Goal: Task Accomplishment & Management: Use online tool/utility

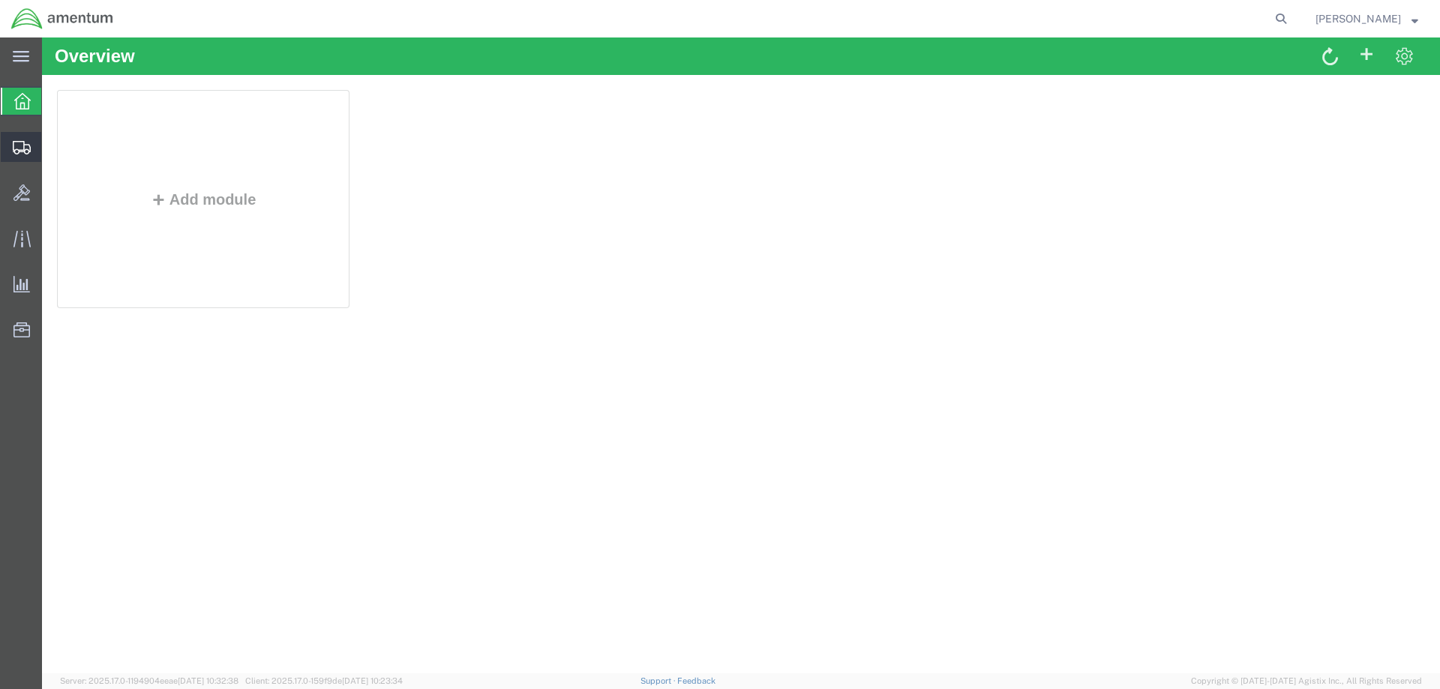
click at [0, 0] on span "Shipment Manager" at bounding box center [0, 0] width 0 height 0
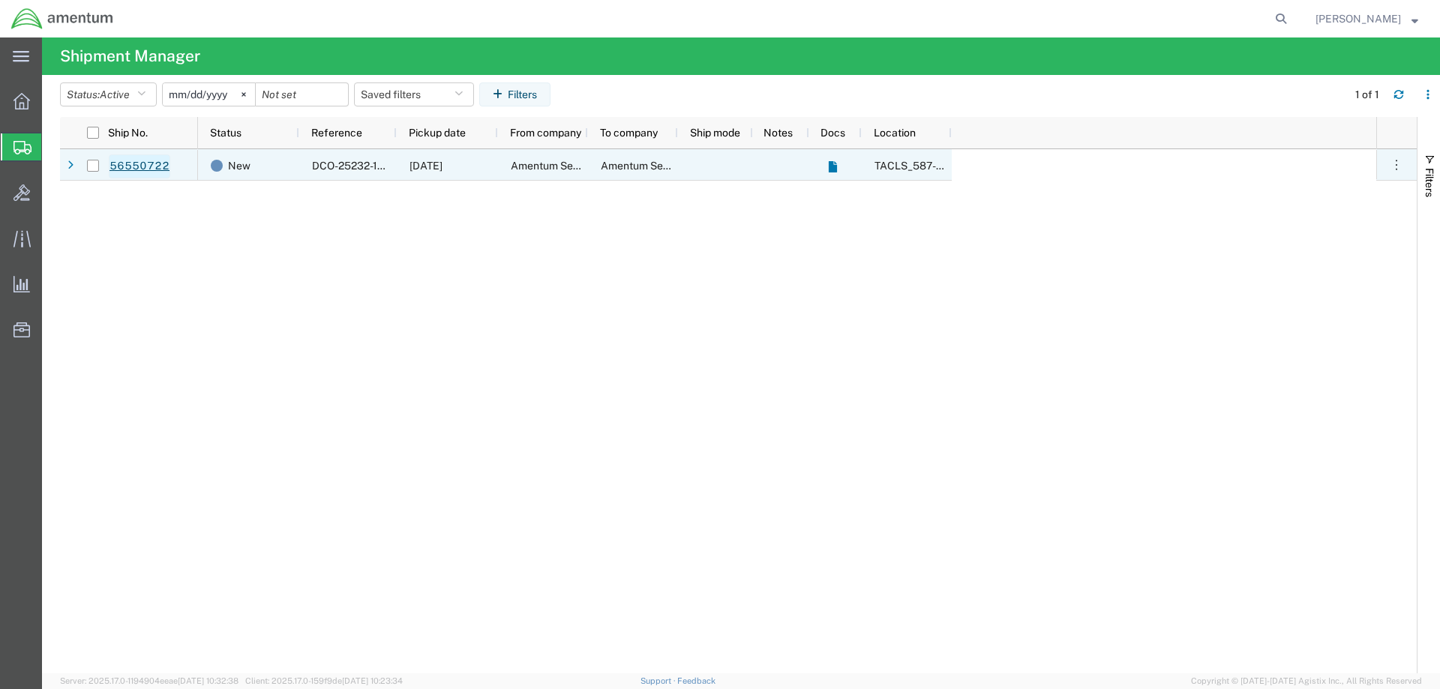
click at [146, 166] on link "56550722" at bounding box center [139, 166] width 61 height 24
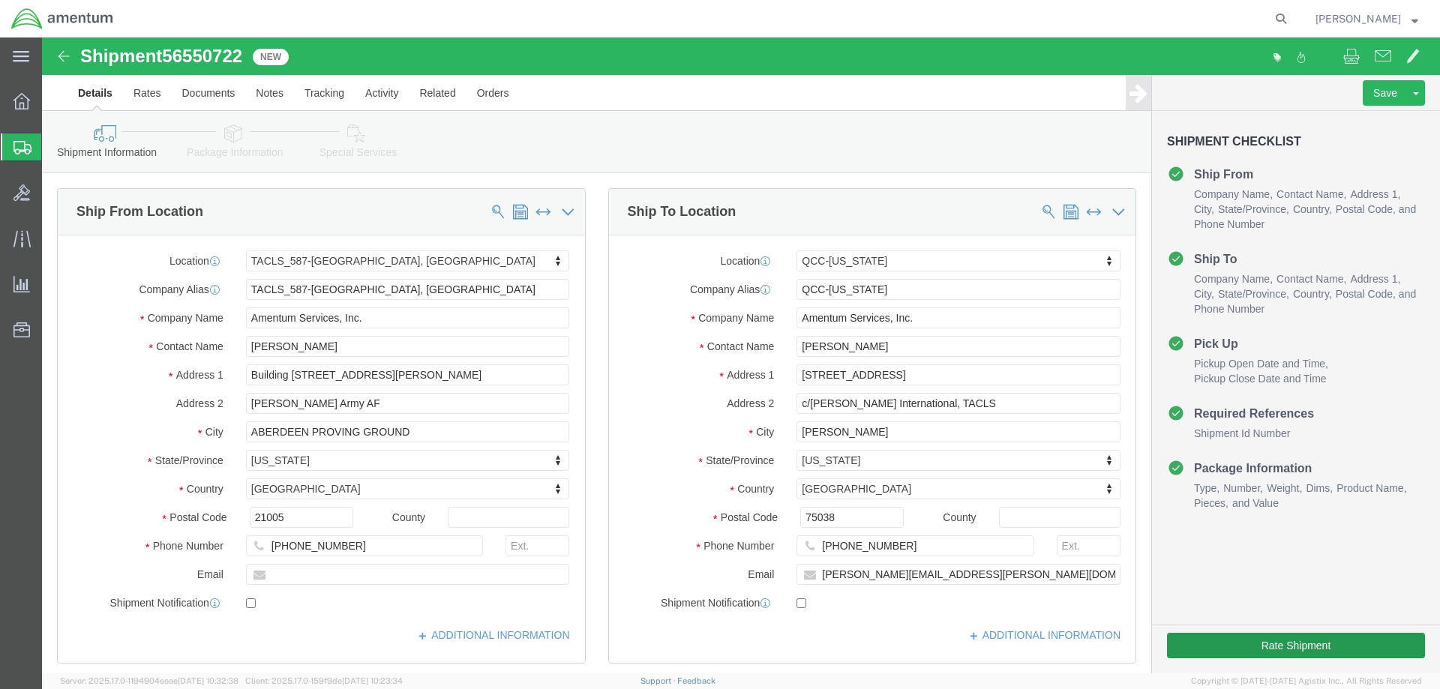
select select "42705"
select select "42668"
click button "Rate Shipment"
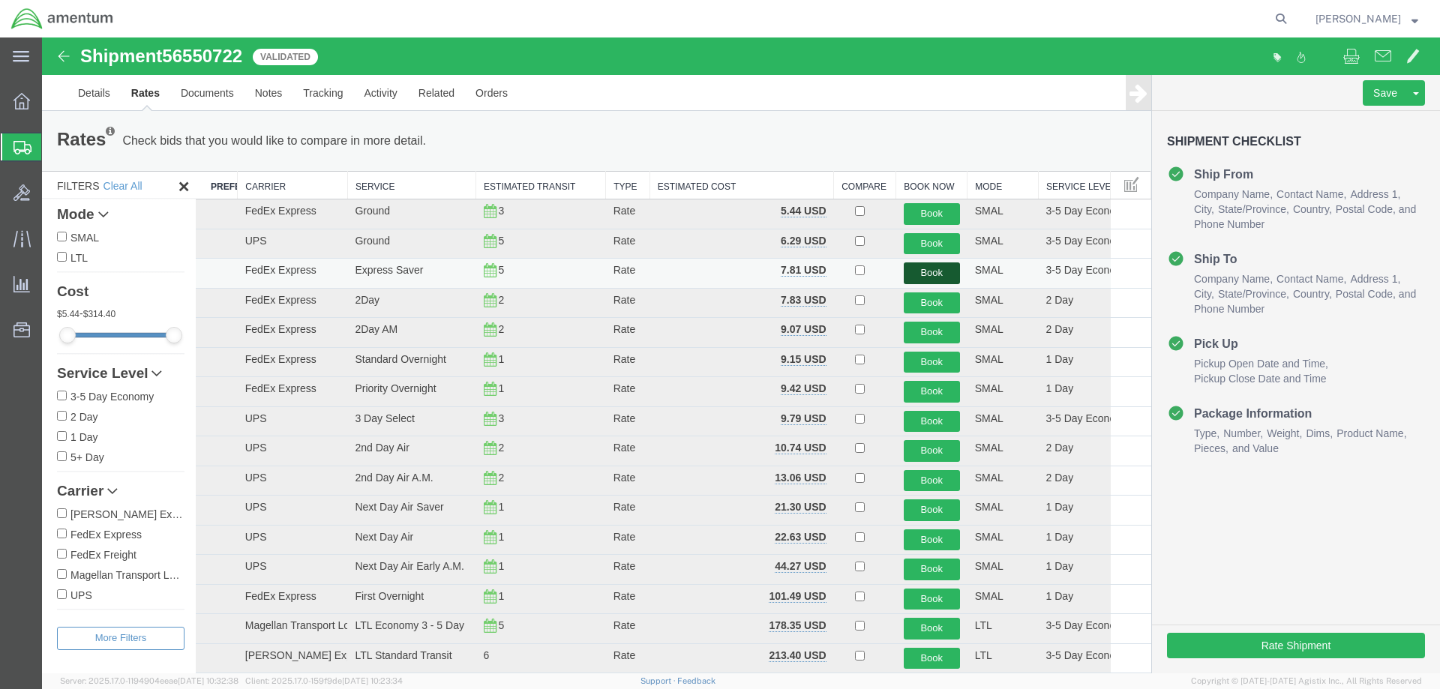
click at [914, 276] on button "Book" at bounding box center [932, 273] width 56 height 22
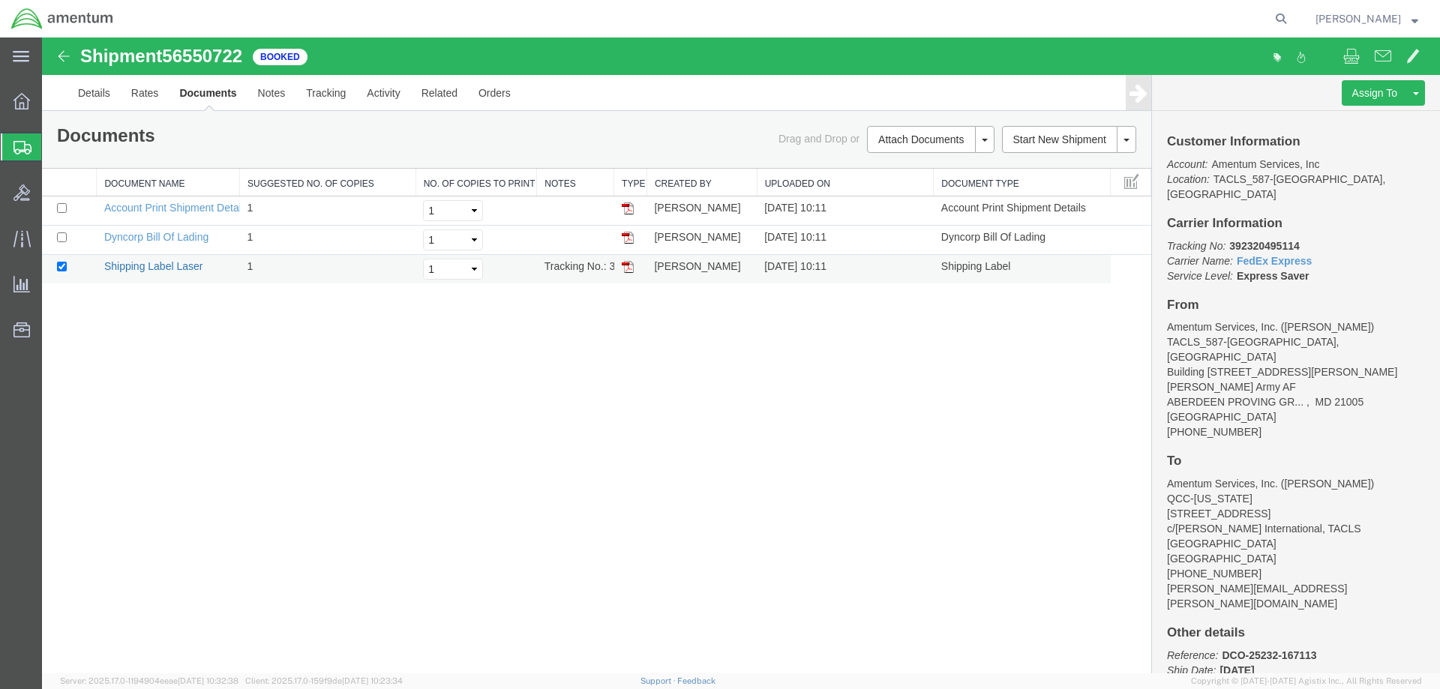
click at [151, 267] on link "Shipping Label Laser" at bounding box center [153, 266] width 99 height 12
click at [0, 0] on span "Shipment Manager" at bounding box center [0, 0] width 0 height 0
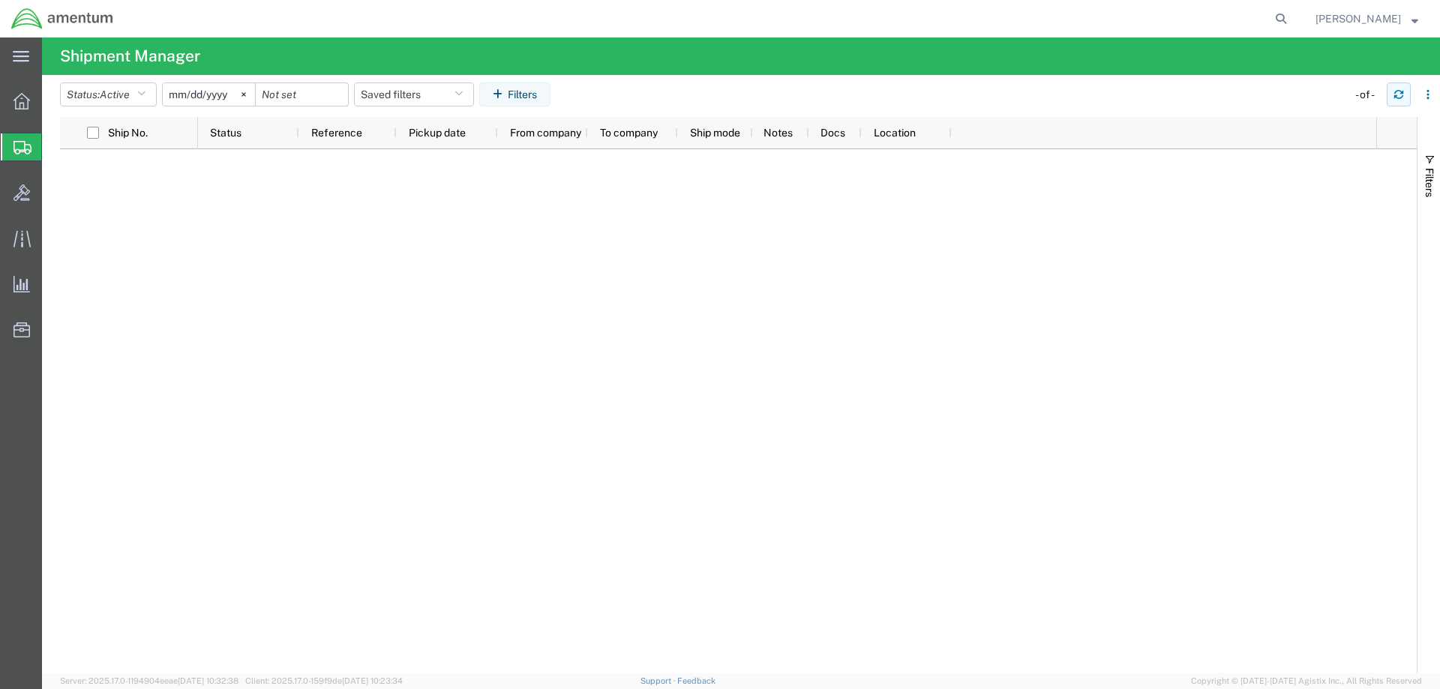
click at [1402, 91] on icon "button" at bounding box center [1398, 92] width 9 height 4
click at [1402, 91] on icon "button" at bounding box center [1398, 94] width 10 height 10
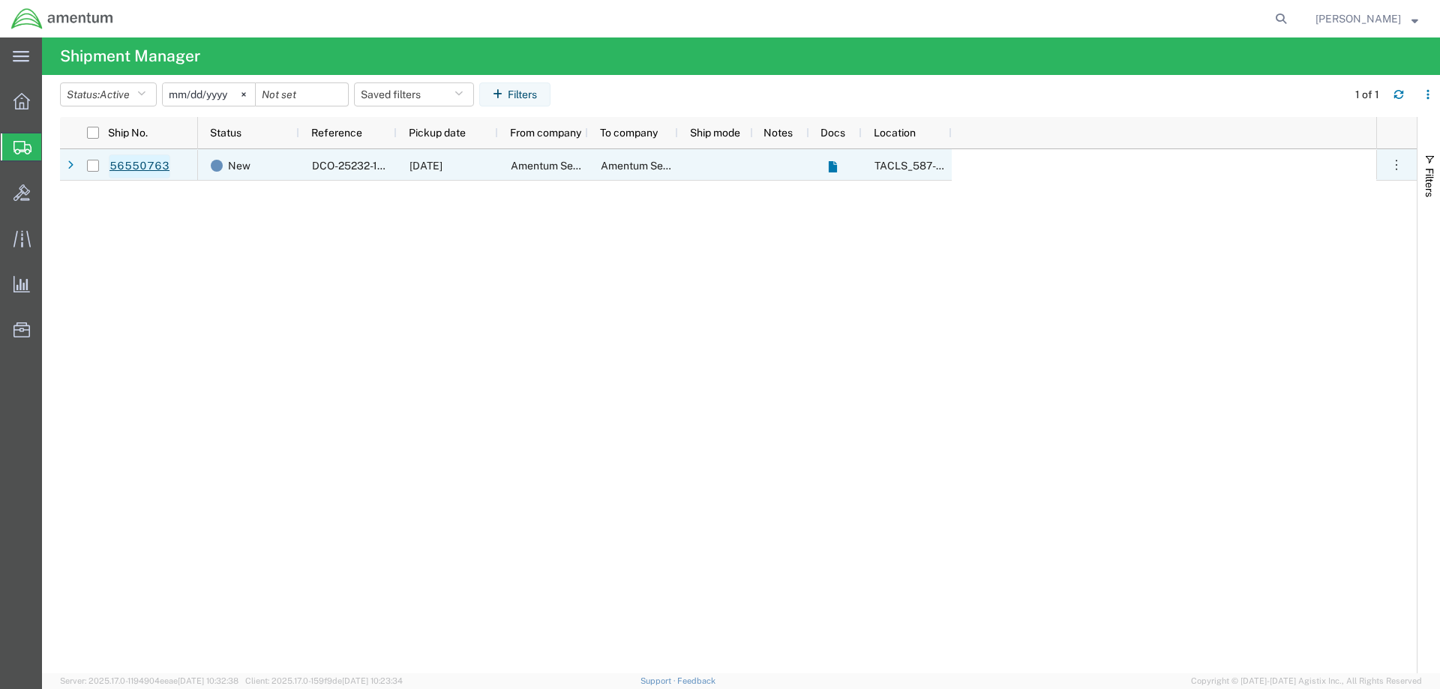
click at [134, 167] on link "56550763" at bounding box center [139, 166] width 61 height 24
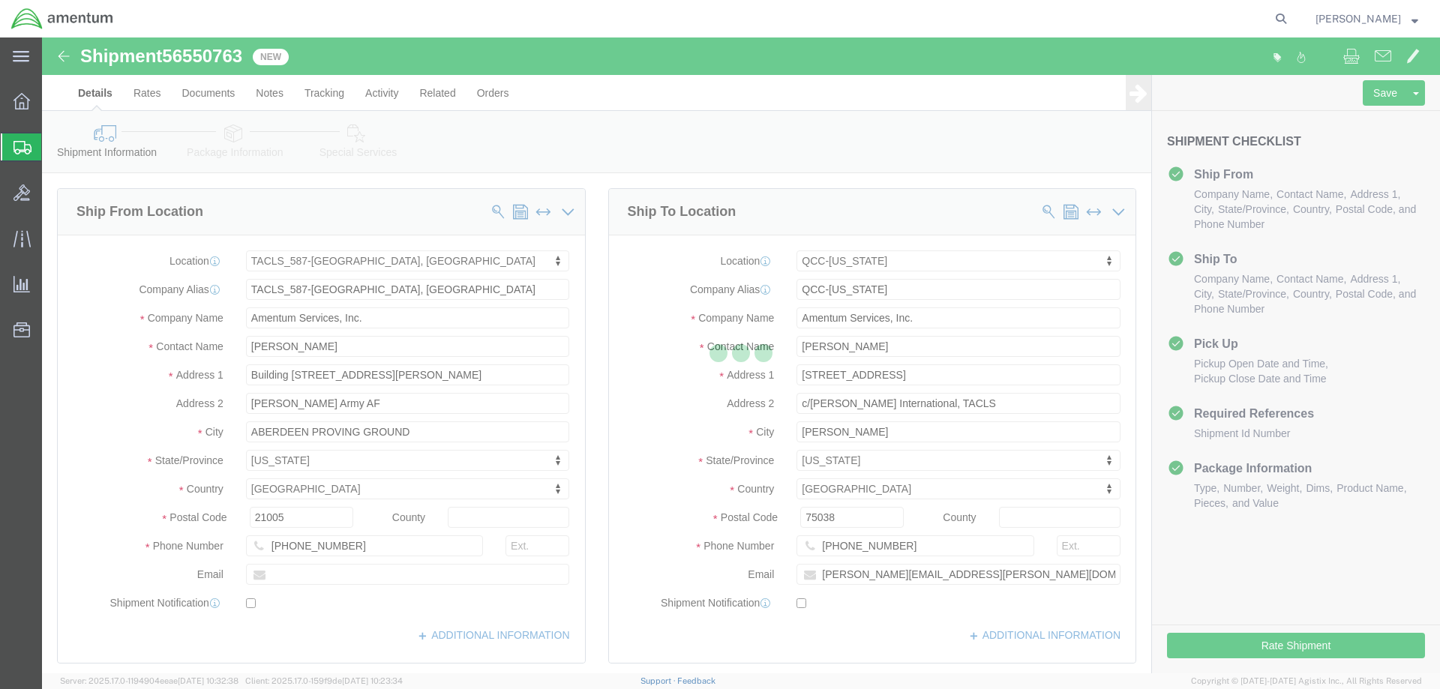
click at [1307, 653] on div at bounding box center [741, 355] width 1398 height 636
select select "42705"
select select "42668"
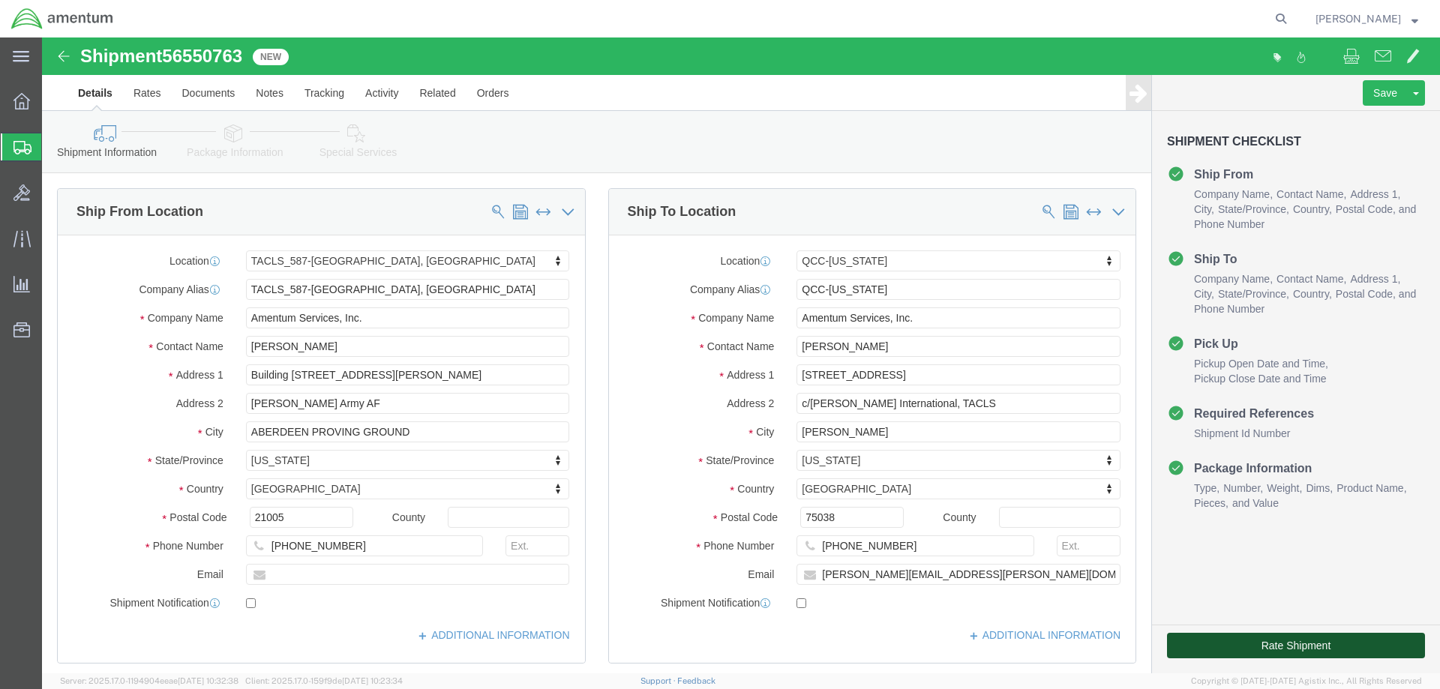
click button "Rate Shipment"
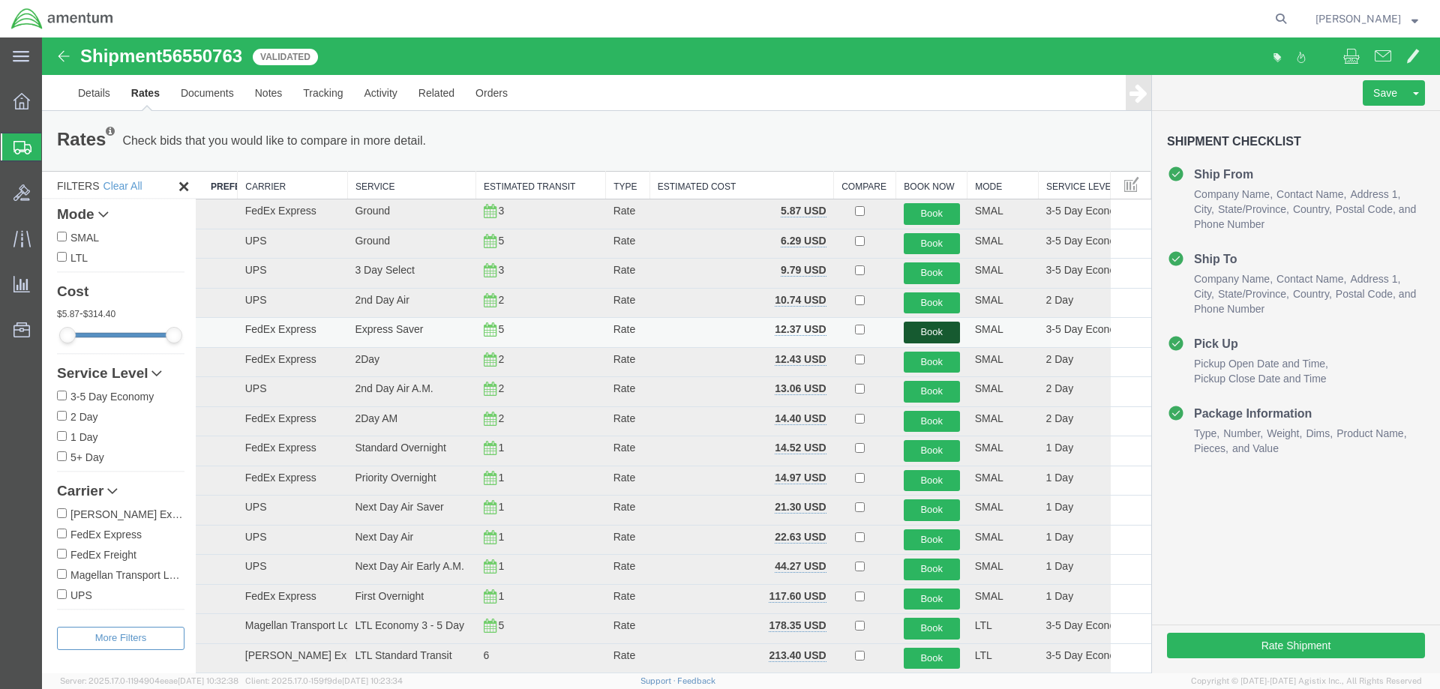
click at [922, 325] on button "Book" at bounding box center [932, 333] width 56 height 22
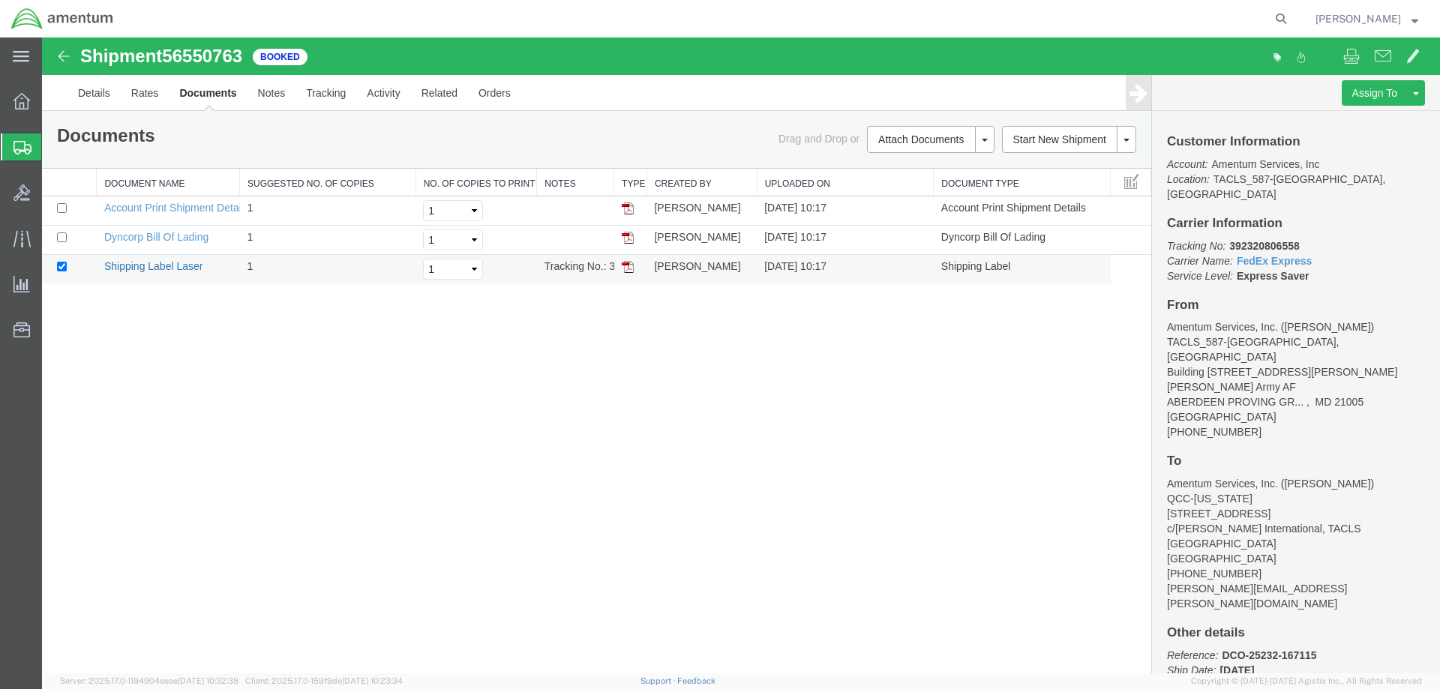
click at [134, 266] on link "Shipping Label Laser" at bounding box center [153, 266] width 99 height 12
click at [136, 266] on link "Shipping Label Laser" at bounding box center [153, 266] width 99 height 12
click at [41, 162] on li "Shipments Shipment Manager Create Shipment Create from Template Estimator Simpl…" at bounding box center [21, 147] width 40 height 30
click at [0, 0] on span "Shipment Manager" at bounding box center [0, 0] width 0 height 0
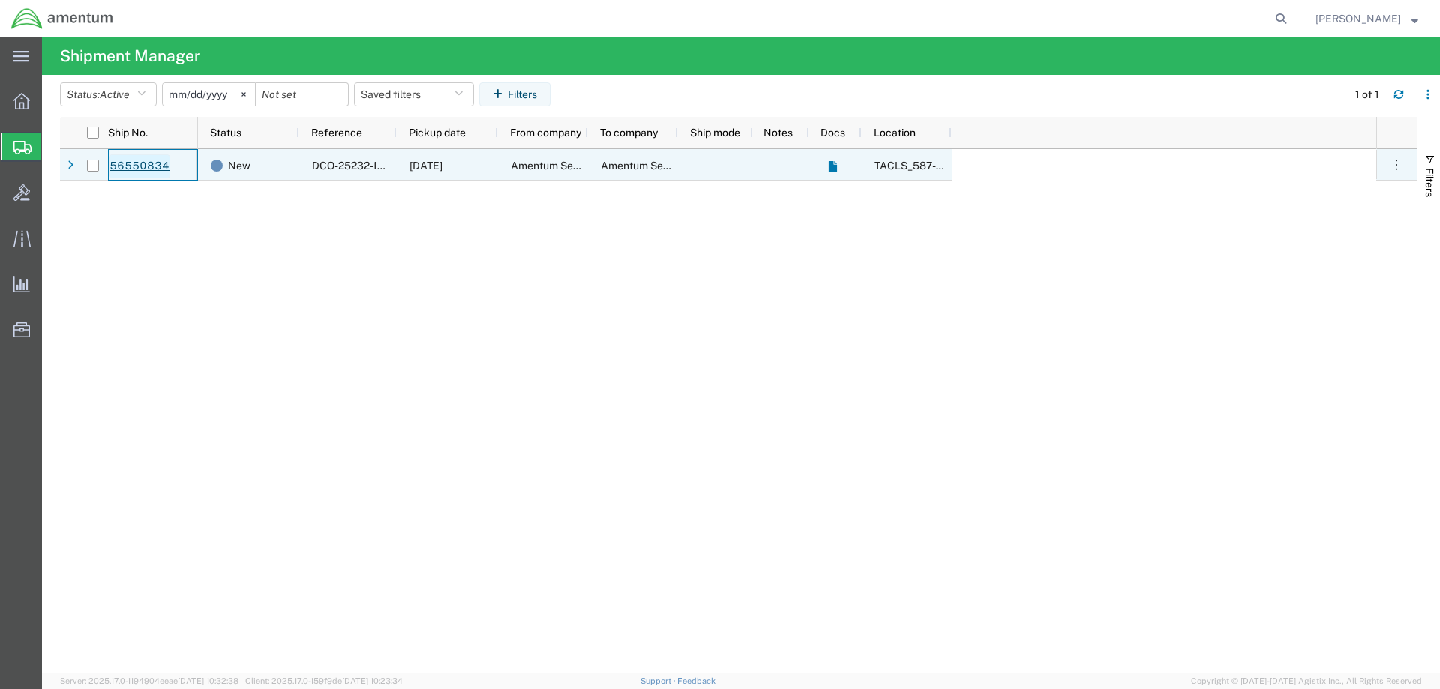
click at [155, 159] on link "56550834" at bounding box center [139, 166] width 61 height 24
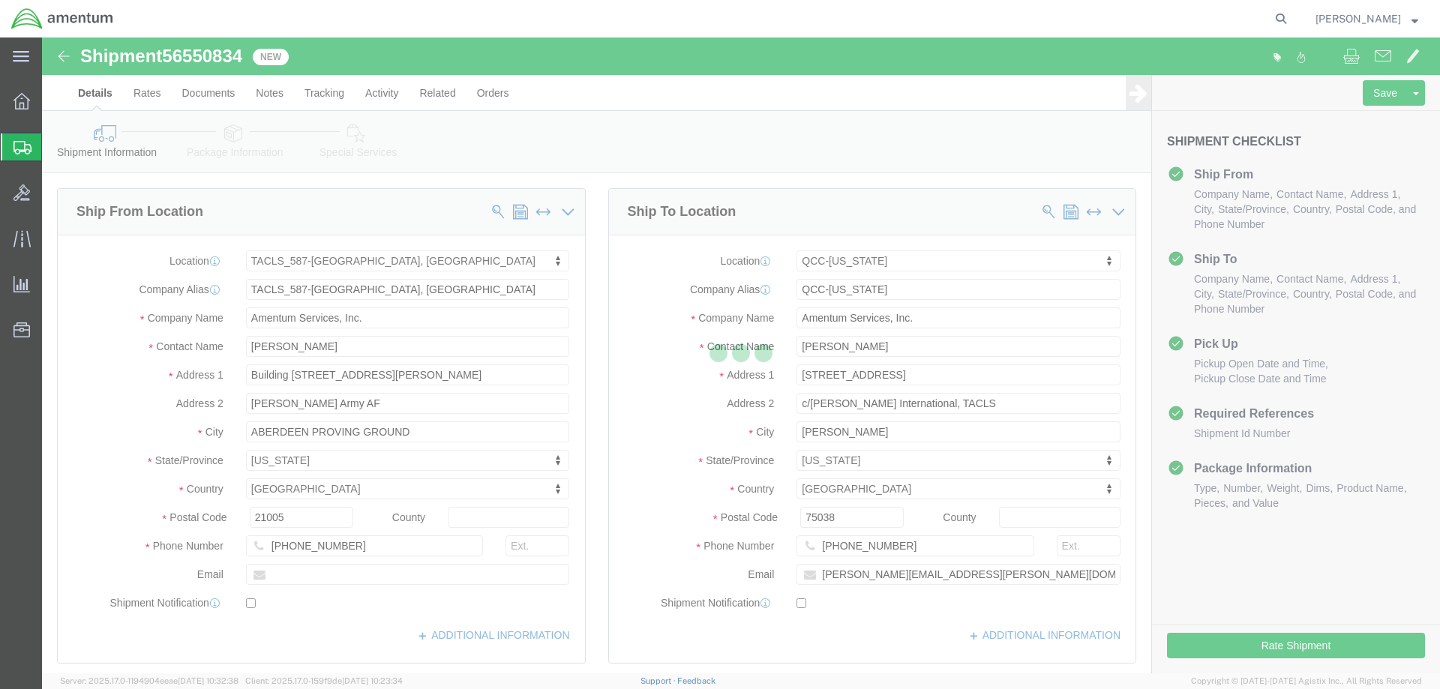
select select "42705"
select select "42668"
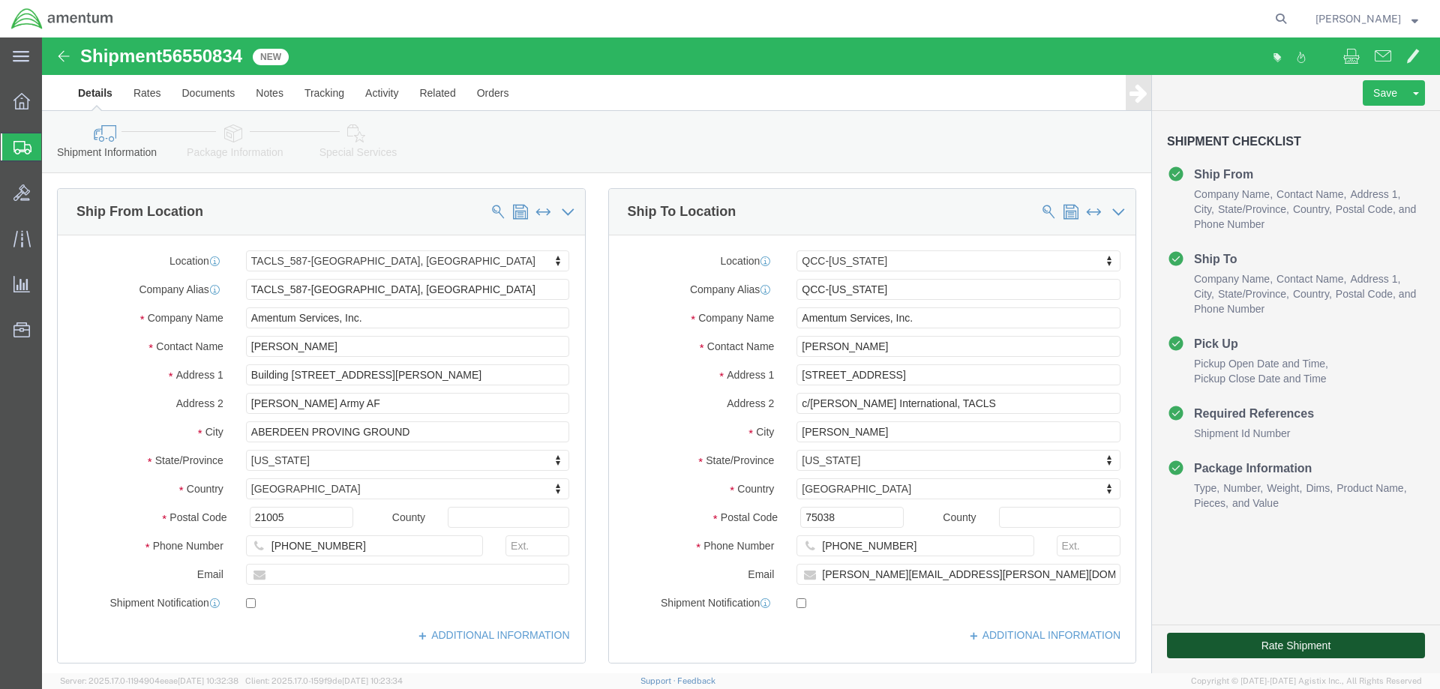
click button "Rate Shipment"
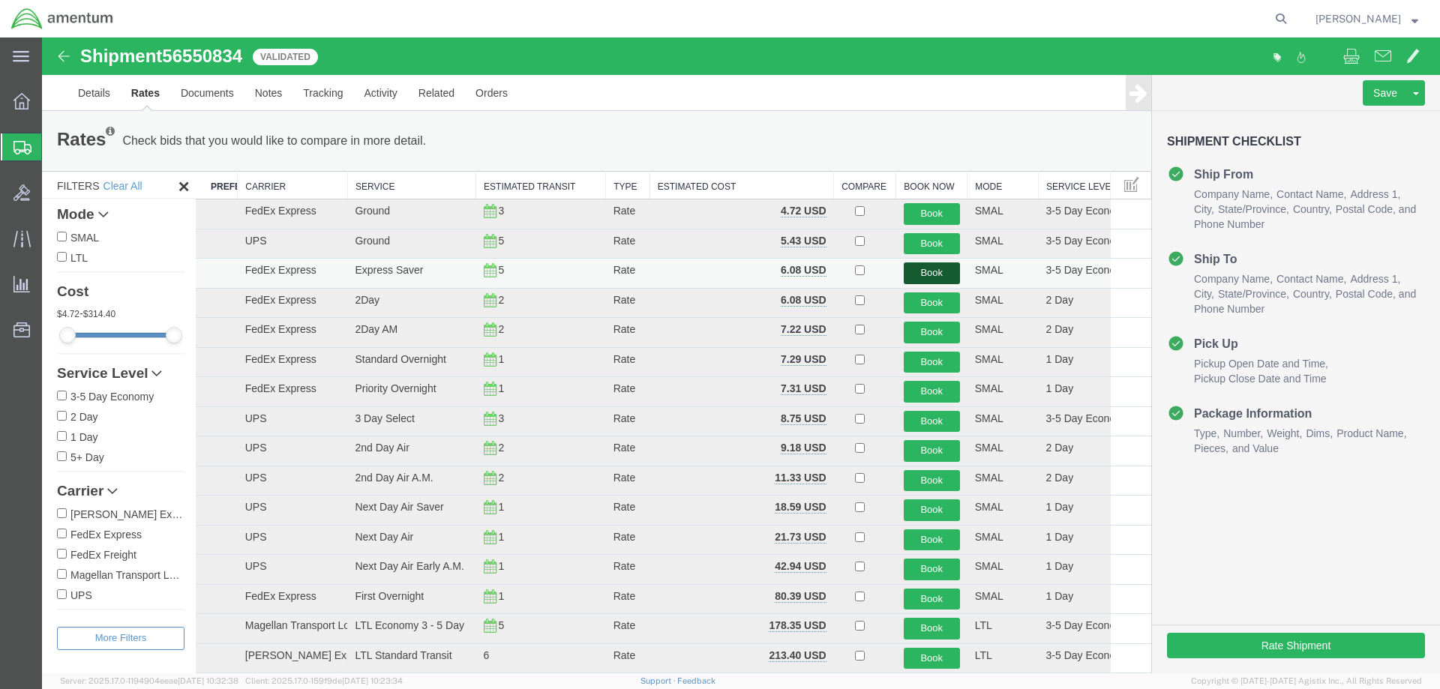
click at [913, 268] on button "Book" at bounding box center [932, 273] width 56 height 22
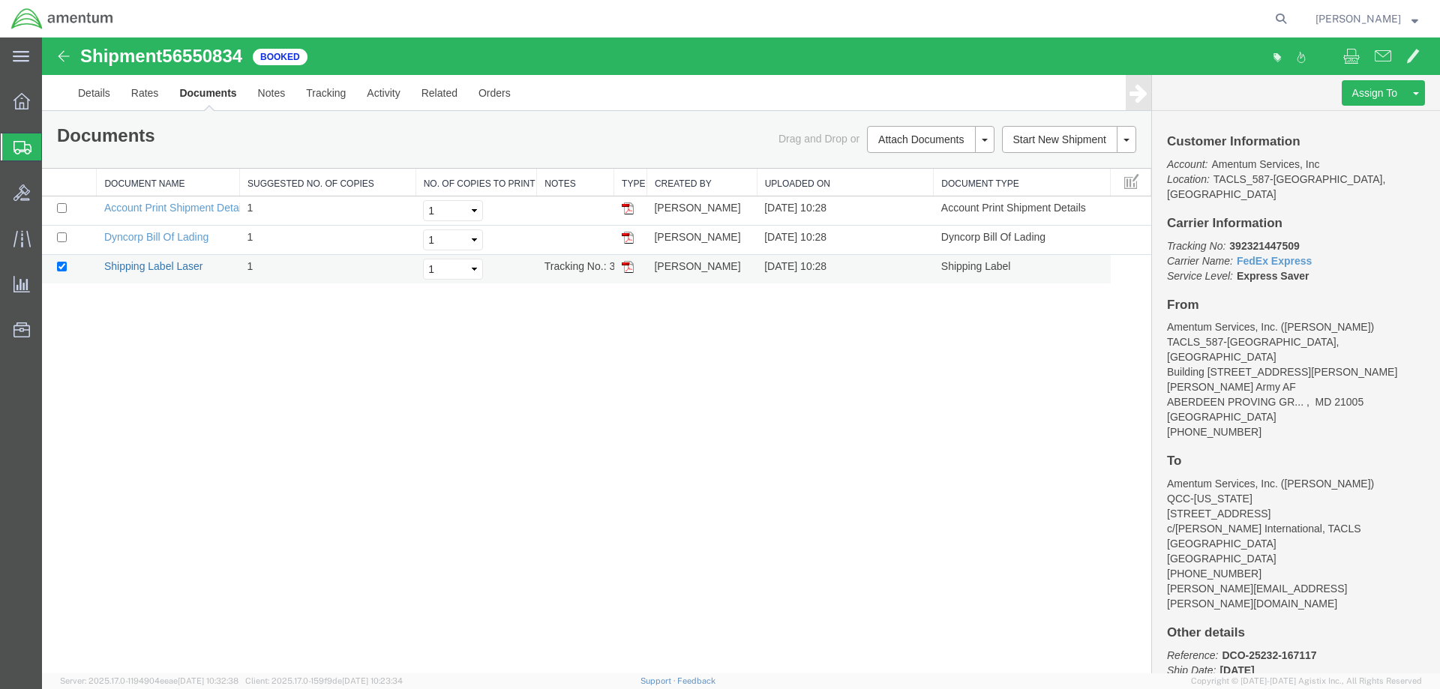
click at [157, 262] on link "Shipping Label Laser" at bounding box center [153, 266] width 99 height 12
click at [0, 0] on span "Shipment Manager" at bounding box center [0, 0] width 0 height 0
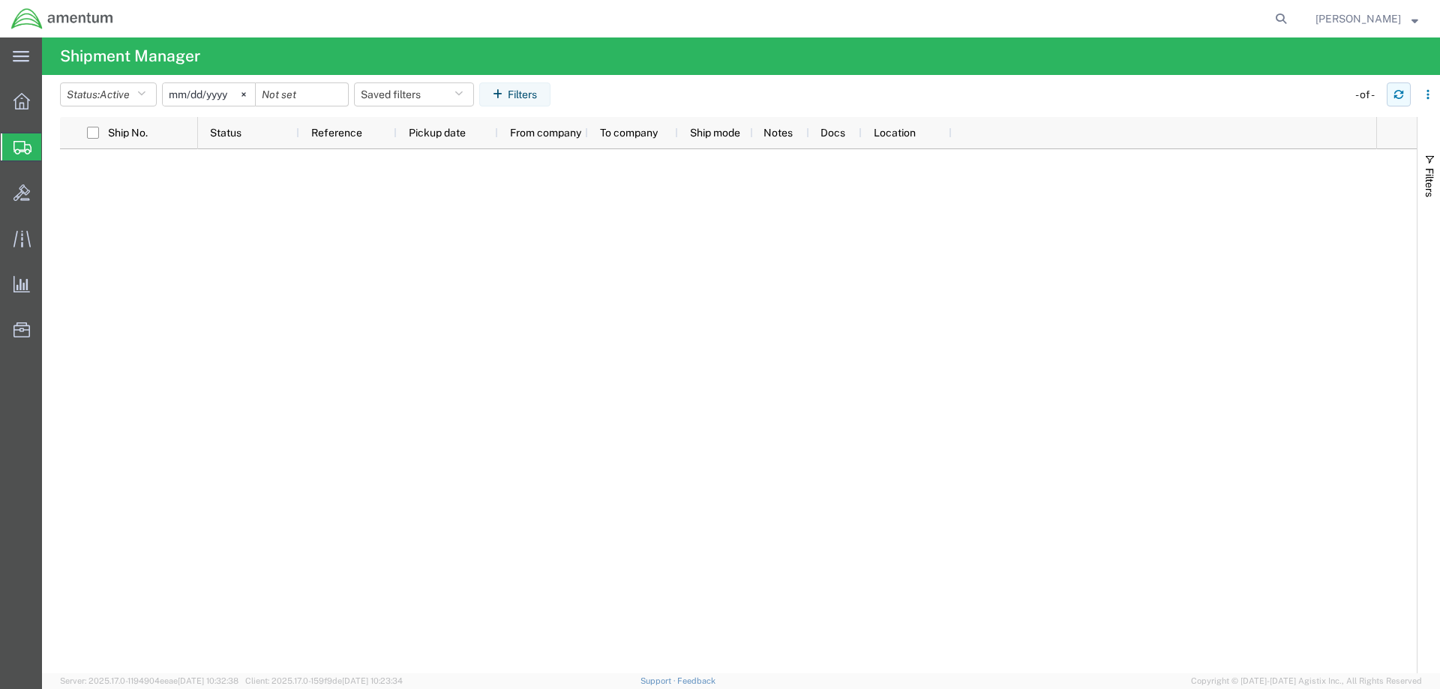
click at [1402, 101] on button "button" at bounding box center [1398, 94] width 24 height 24
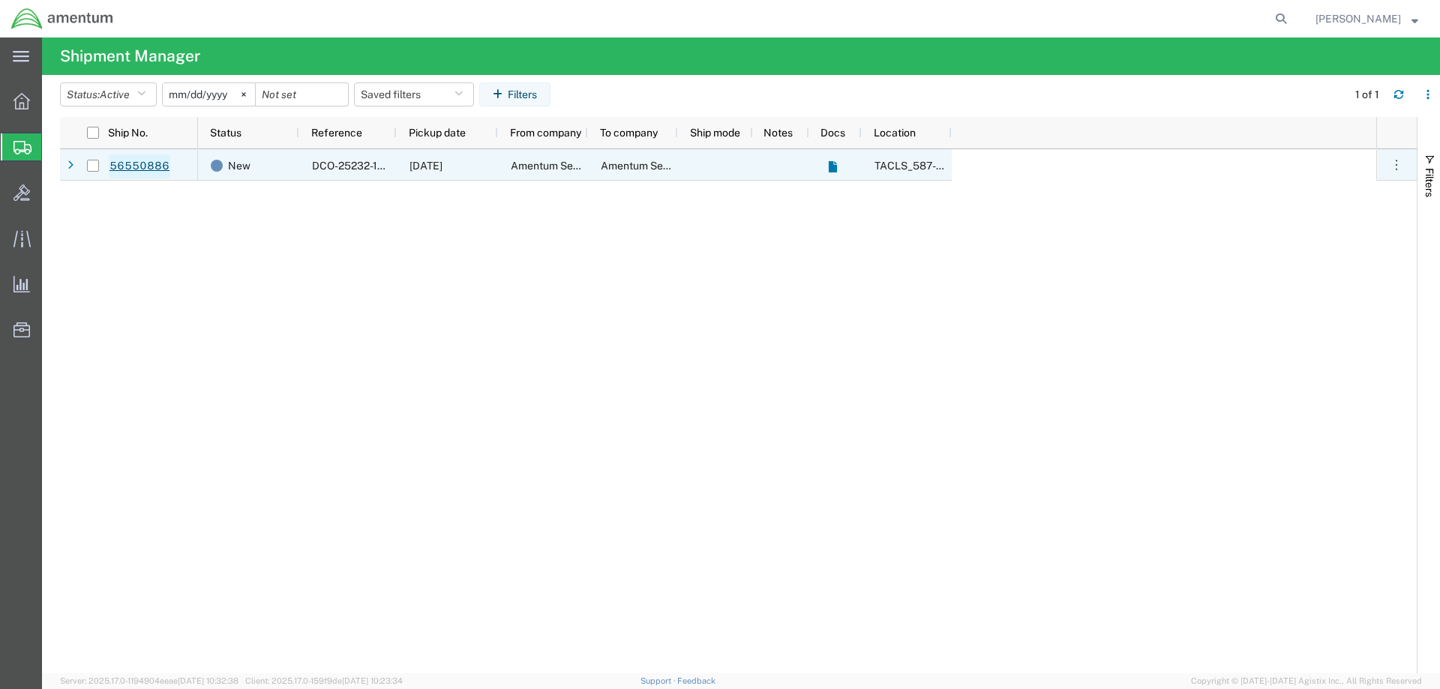
click at [154, 164] on link "56550886" at bounding box center [139, 166] width 61 height 24
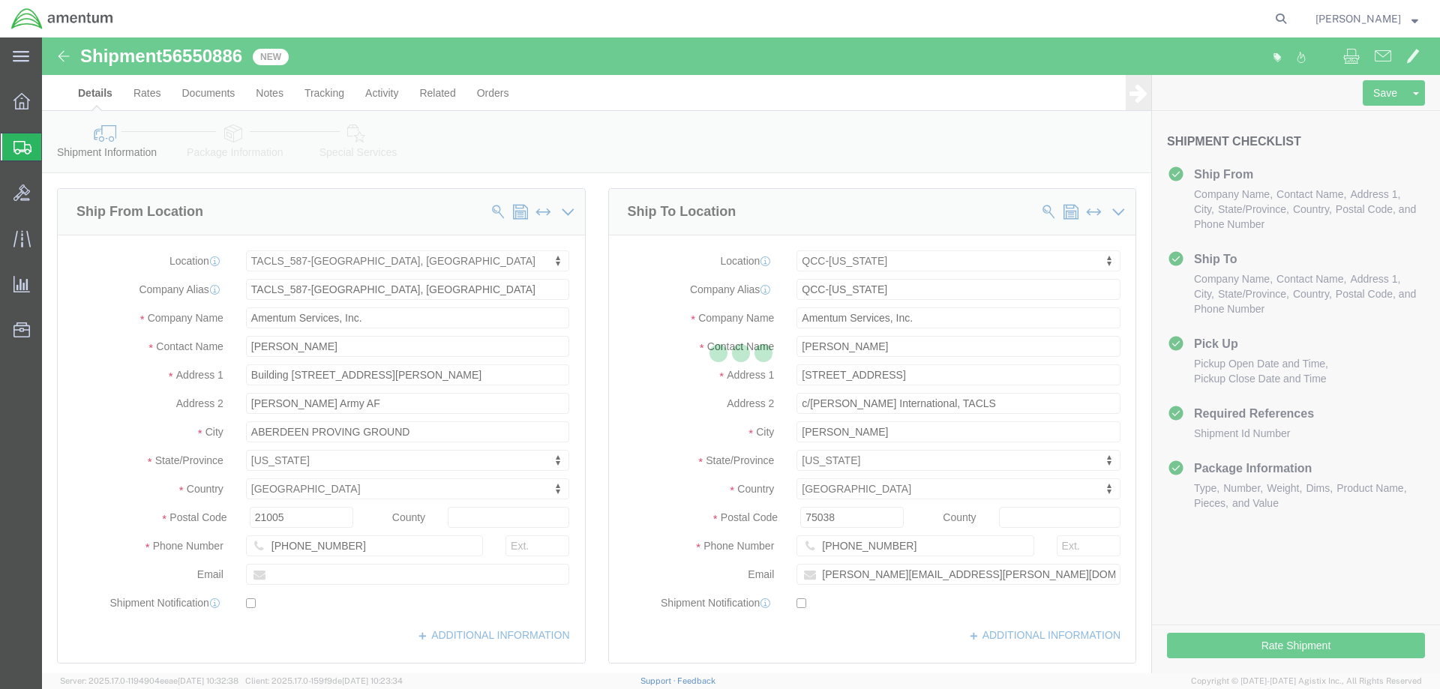
select select "42705"
select select "42668"
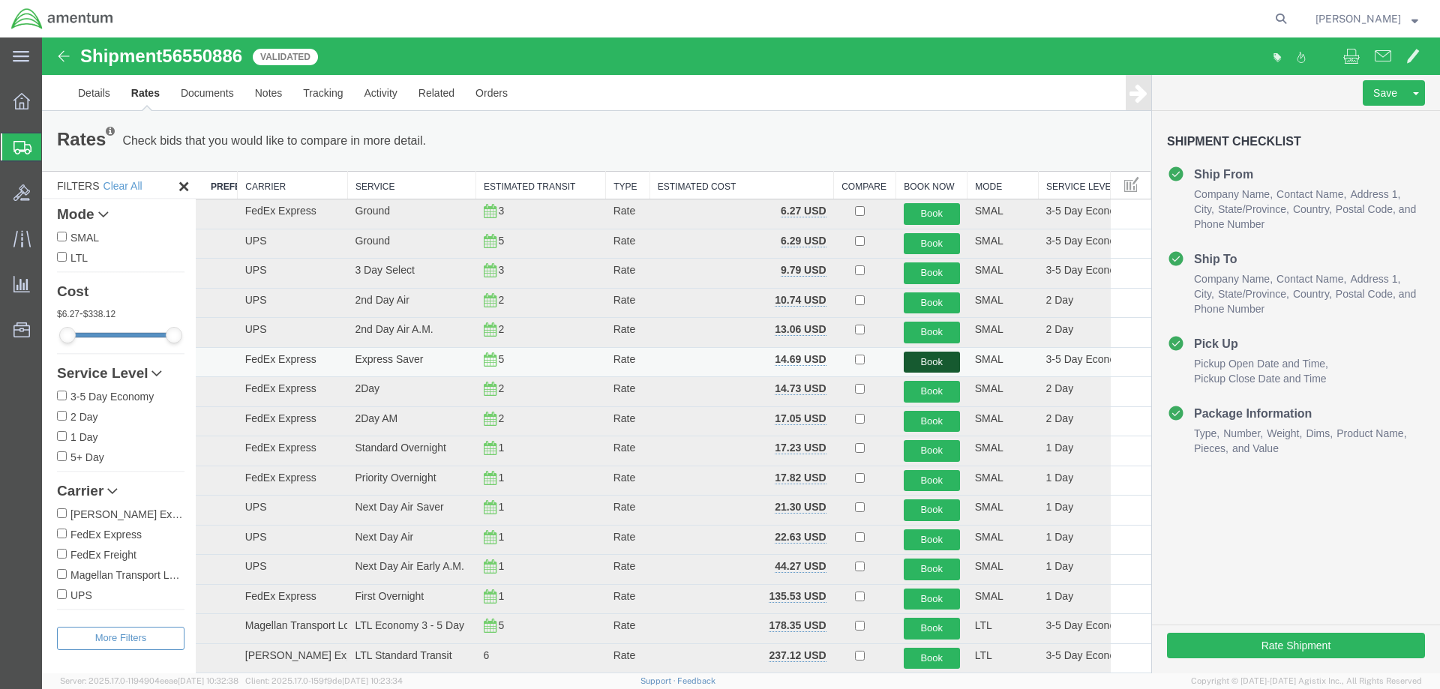
click at [925, 358] on button "Book" at bounding box center [932, 363] width 56 height 22
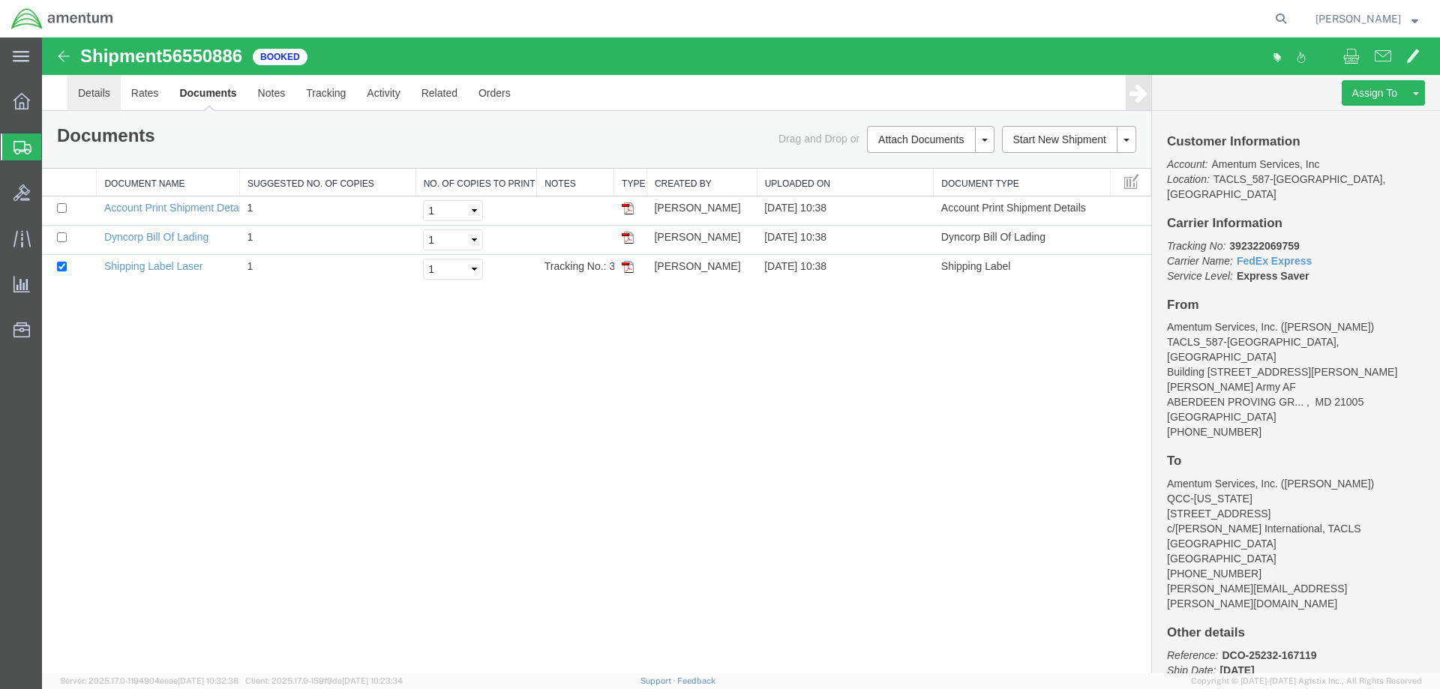
click at [97, 82] on link "Details" at bounding box center [93, 93] width 53 height 36
click at [0, 0] on span "Shipment Manager" at bounding box center [0, 0] width 0 height 0
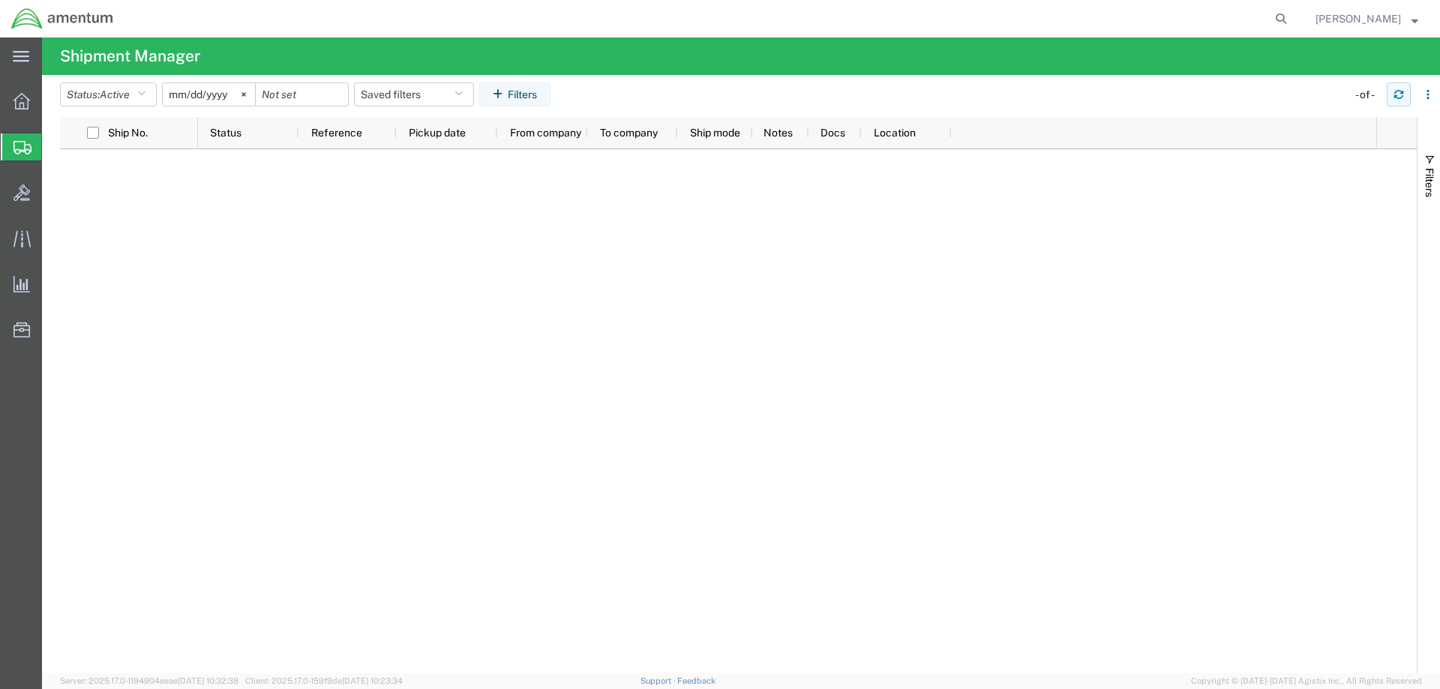
click at [1387, 95] on button "button" at bounding box center [1398, 94] width 24 height 24
click at [139, 92] on button "Status: Active" at bounding box center [108, 94] width 97 height 24
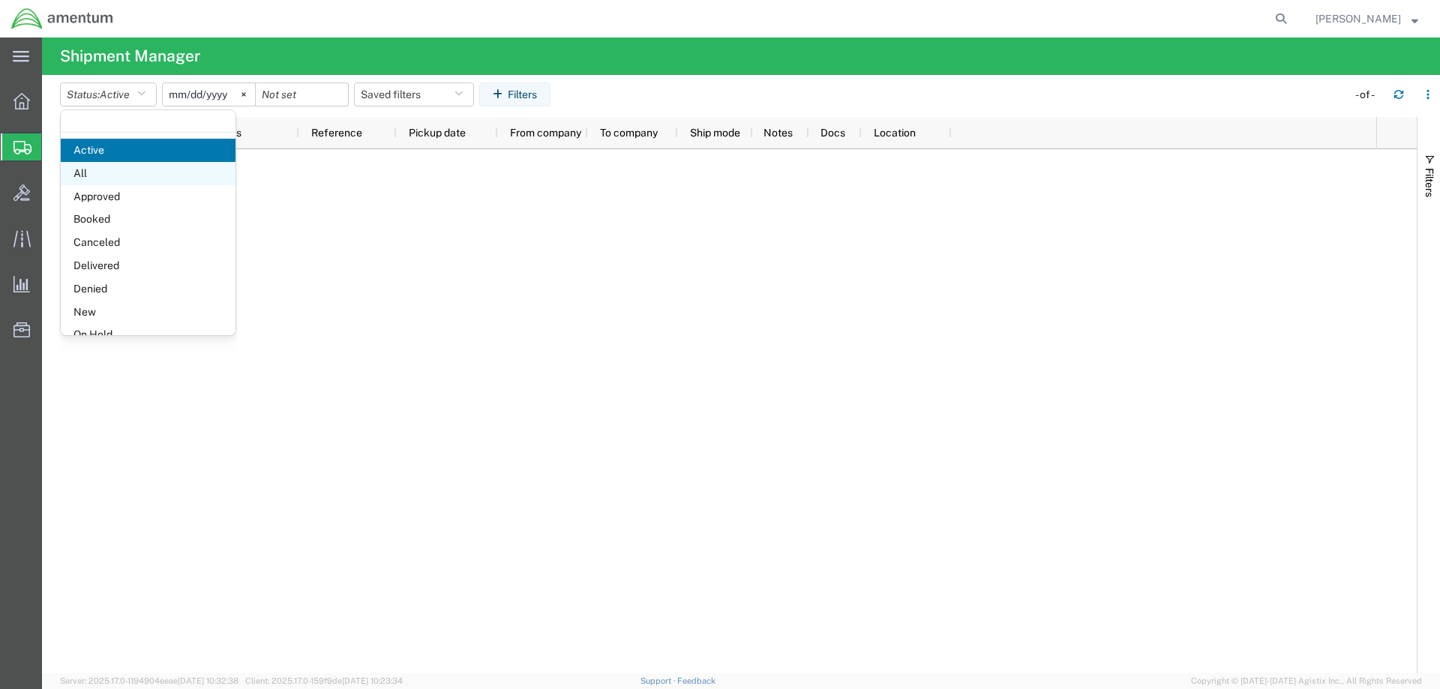
click at [126, 174] on span "All" at bounding box center [148, 173] width 175 height 23
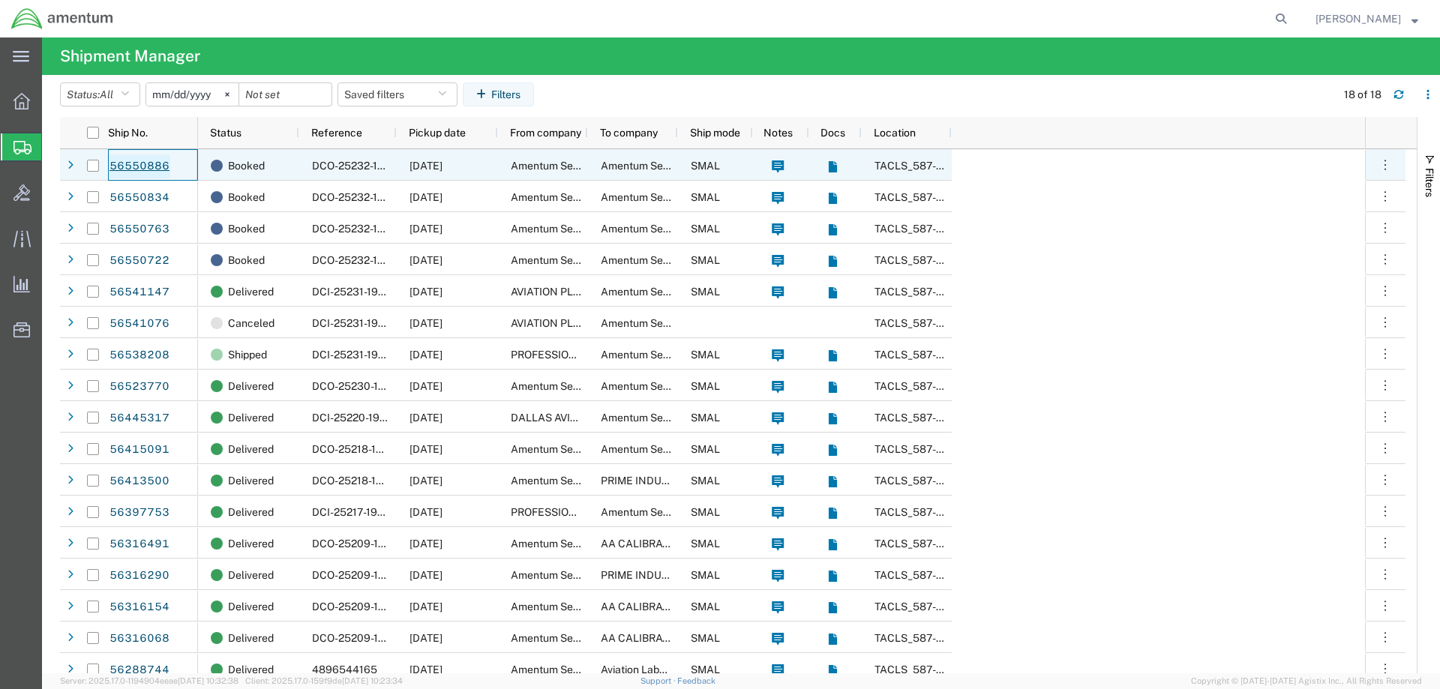
click at [124, 166] on link "56550886" at bounding box center [139, 166] width 61 height 24
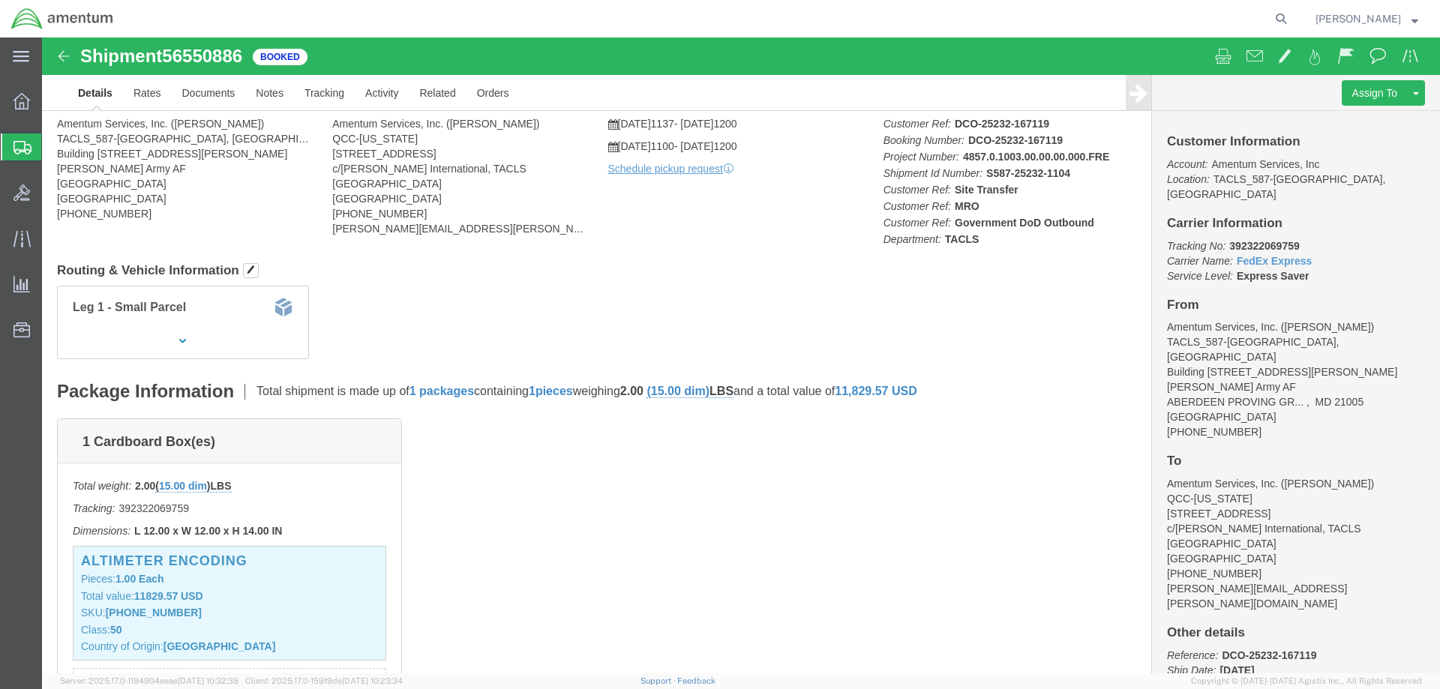
click link "Details"
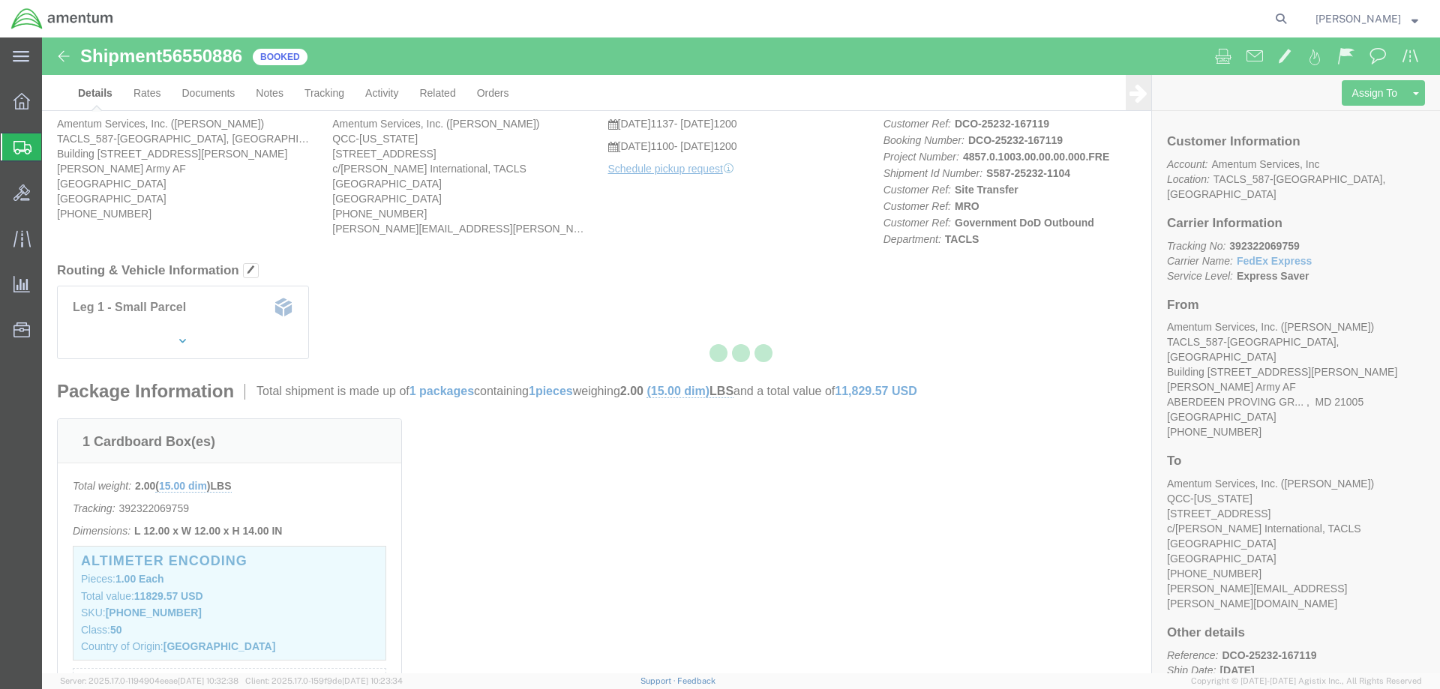
click at [194, 94] on div at bounding box center [741, 355] width 1398 height 636
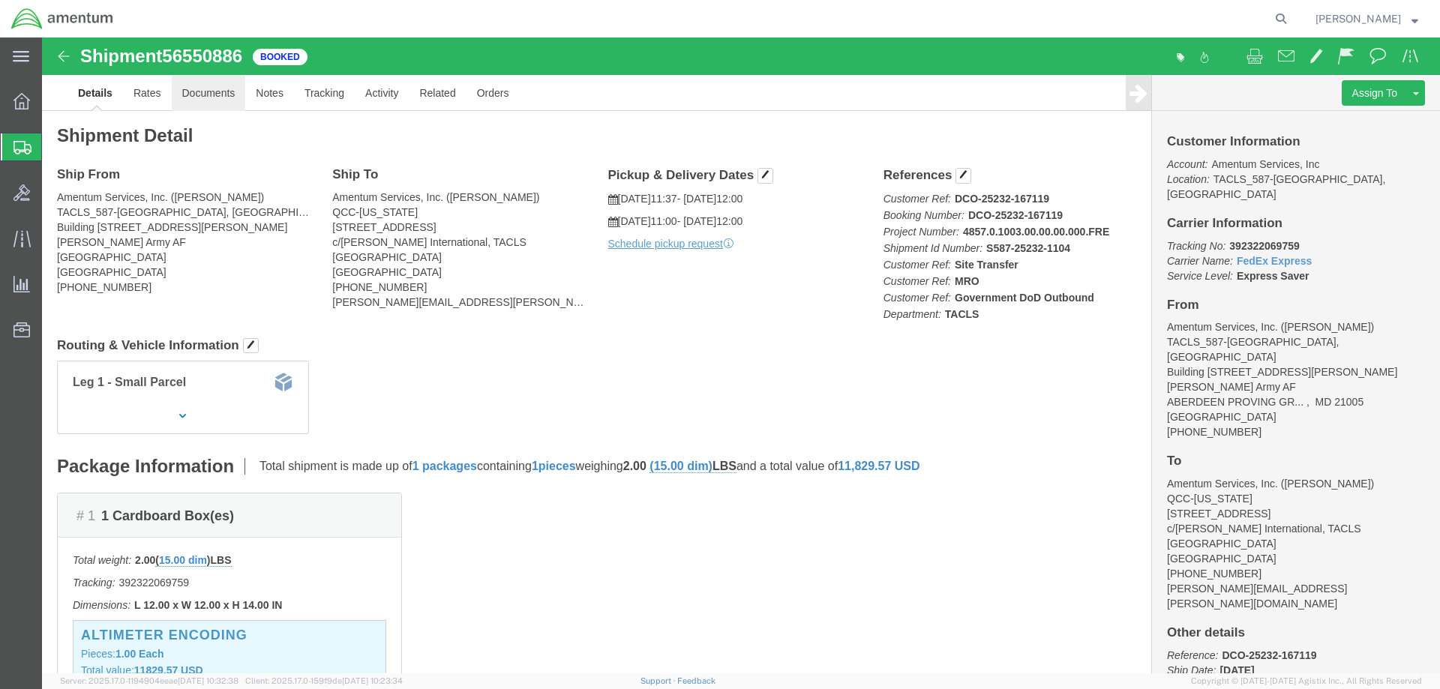
click link "Documents"
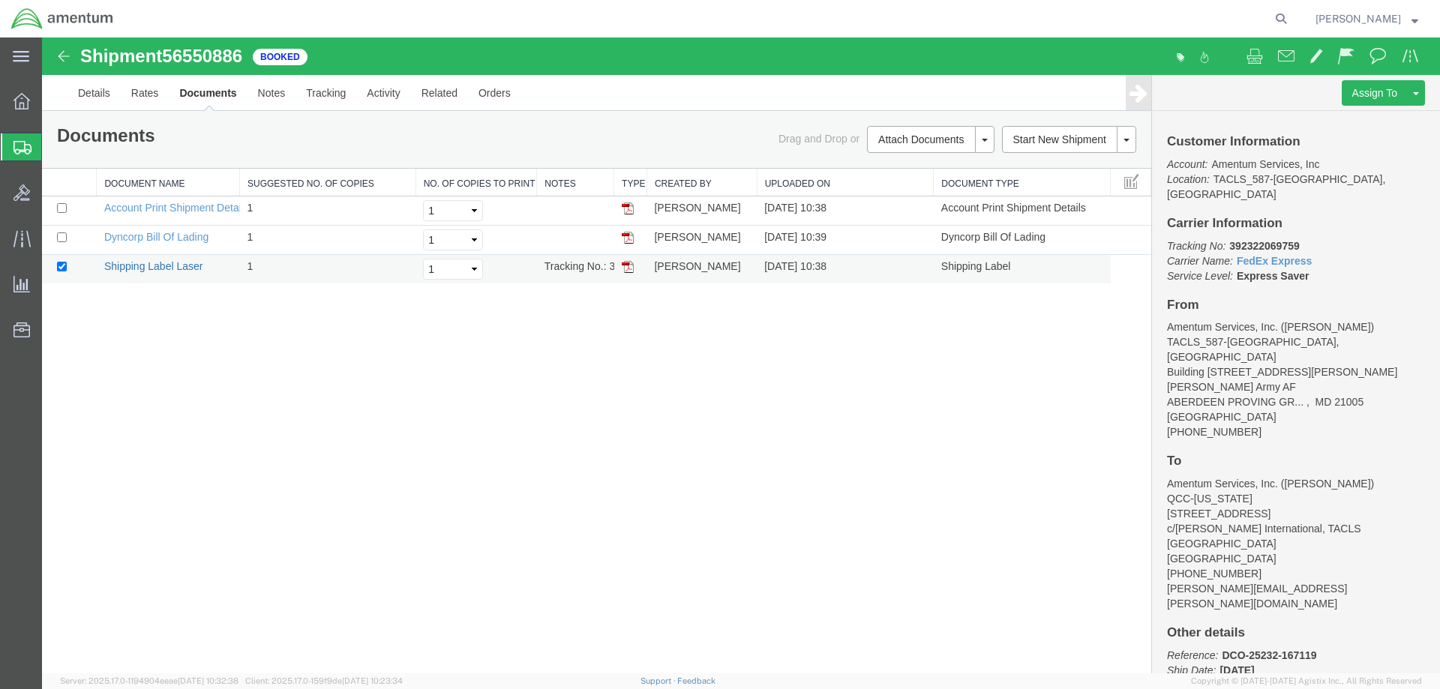
click at [165, 262] on link "Shipping Label Laser" at bounding box center [153, 266] width 99 height 12
click at [0, 0] on span "Shipment Manager" at bounding box center [0, 0] width 0 height 0
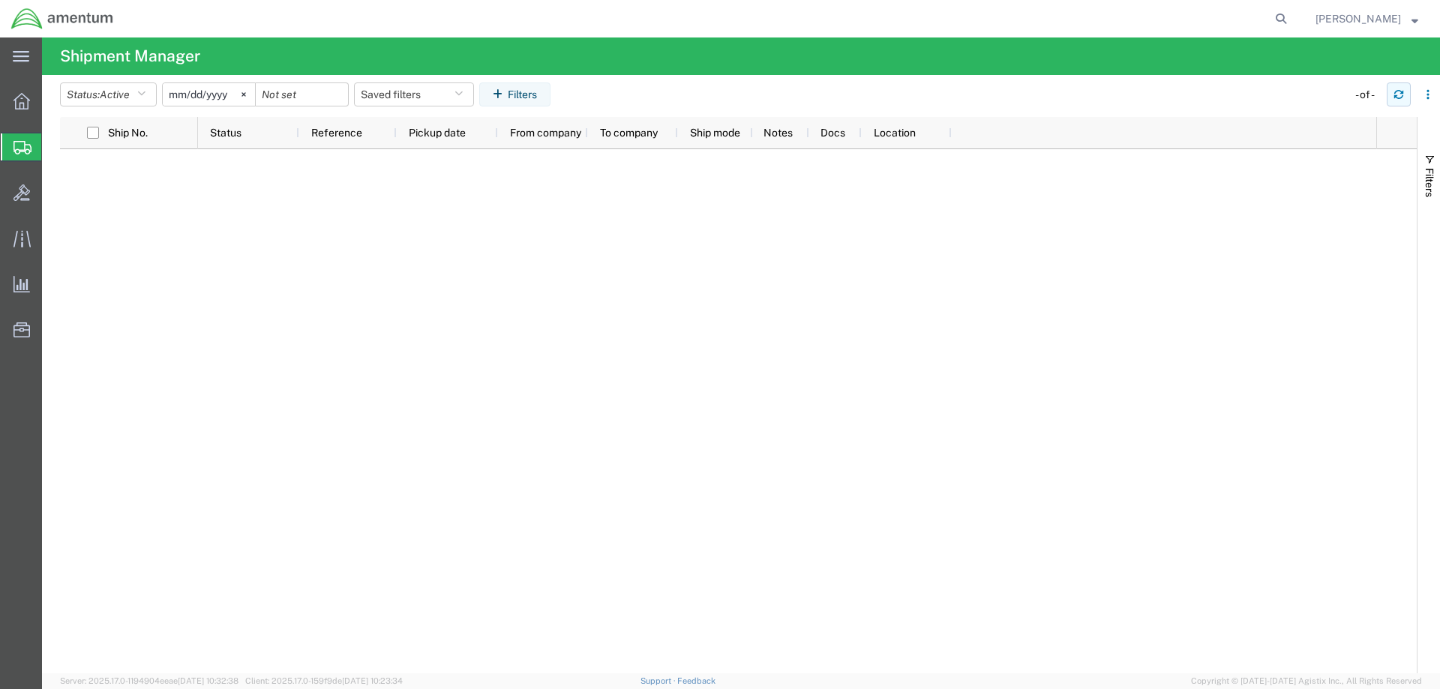
click at [1389, 94] on button "button" at bounding box center [1398, 94] width 24 height 24
click at [1388, 92] on button "button" at bounding box center [1398, 94] width 24 height 24
click at [1387, 93] on button "button" at bounding box center [1398, 94] width 24 height 24
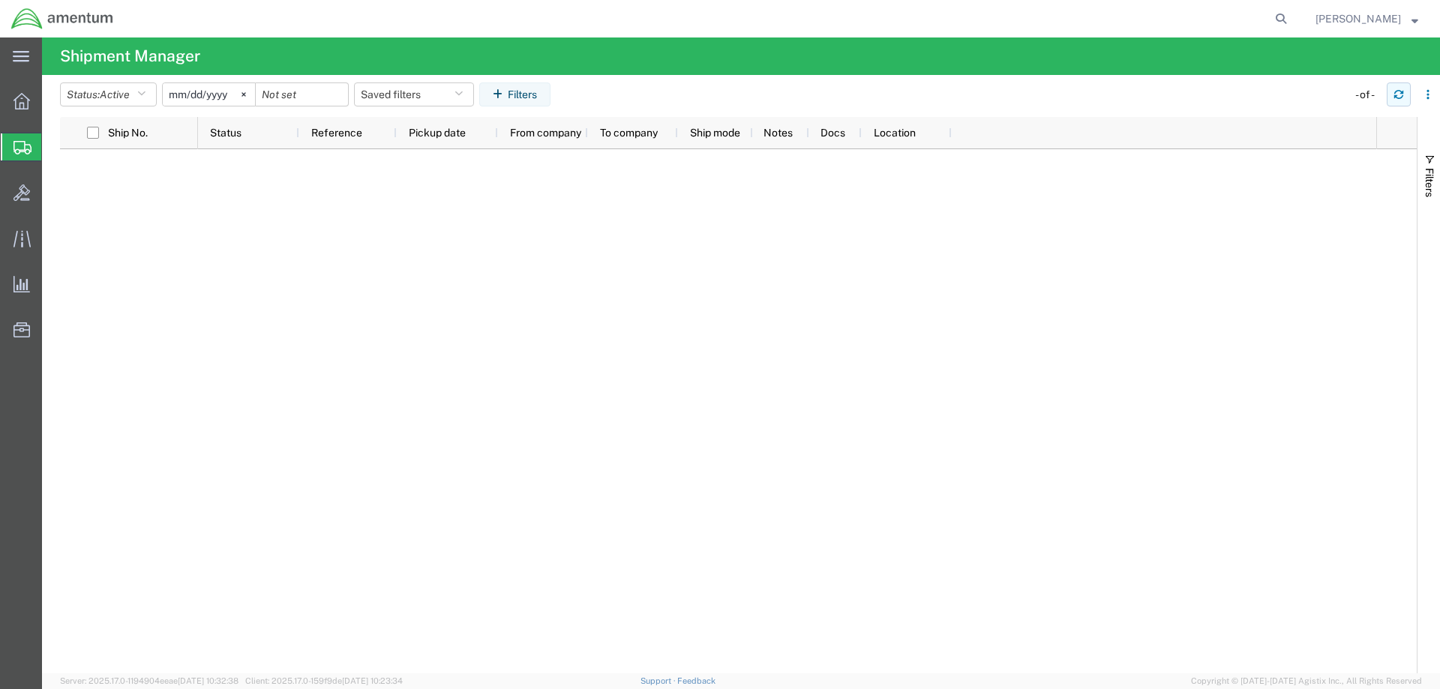
click at [1387, 93] on button "button" at bounding box center [1398, 94] width 24 height 24
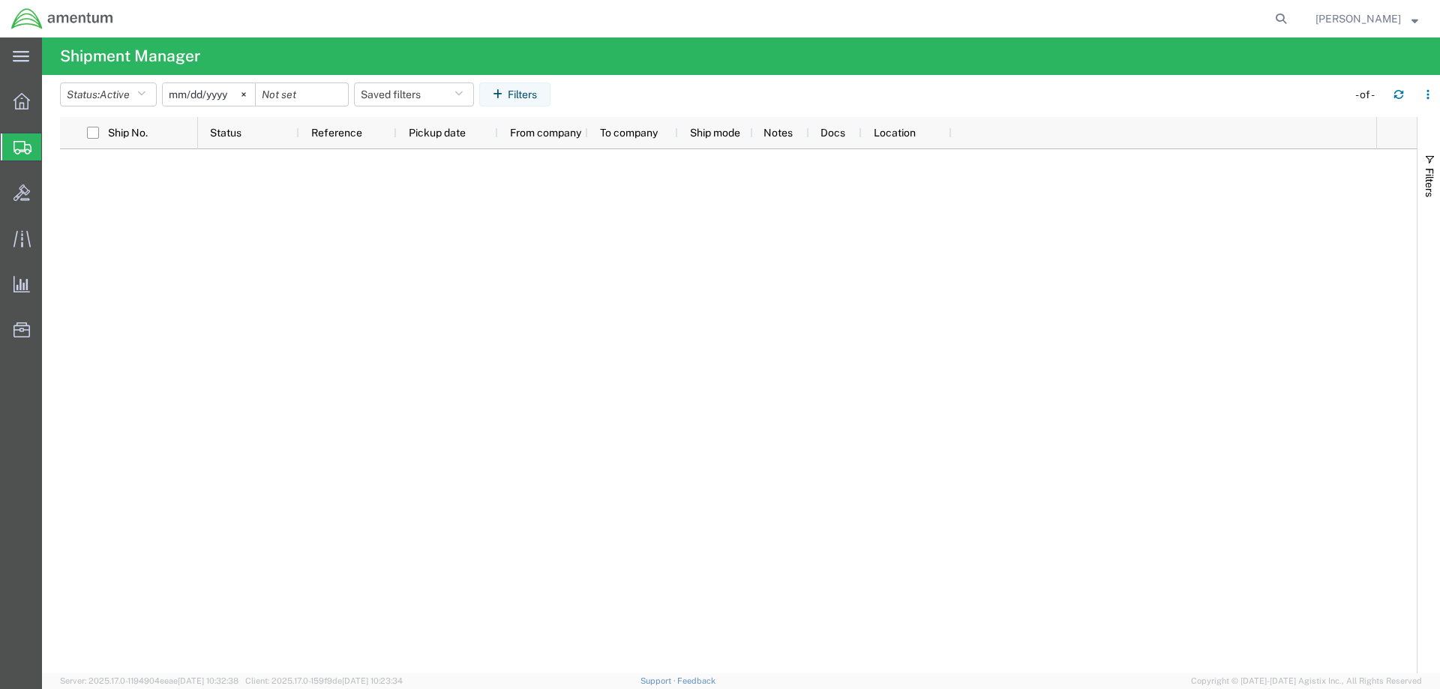
click at [1386, 108] on div "Status: Active Active All Approved Booked Canceled Delivered Denied New On Hold…" at bounding box center [750, 99] width 1380 height 34
click at [1400, 94] on icon "button" at bounding box center [1398, 92] width 9 height 4
click at [1365, 103] on div "- of -" at bounding box center [1389, 94] width 100 height 24
click at [1398, 95] on icon "button" at bounding box center [1398, 94] width 10 height 10
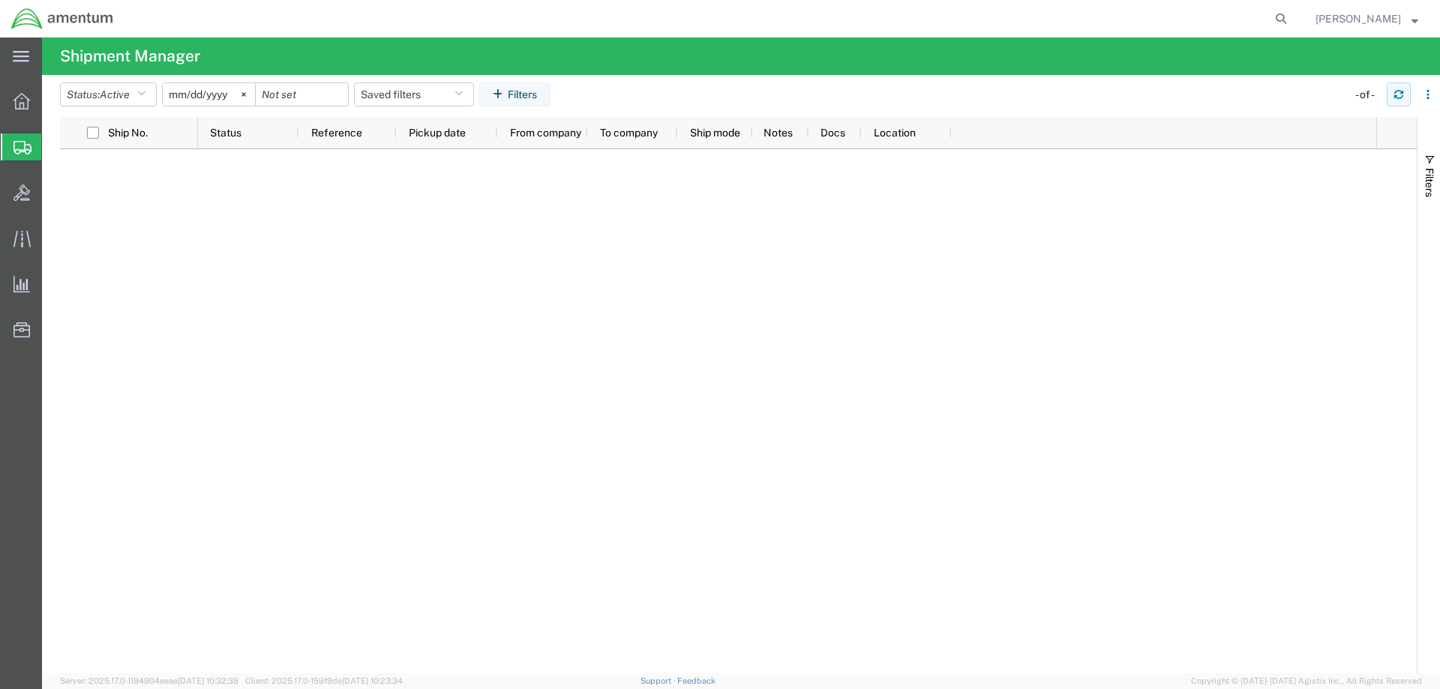
click at [1398, 95] on icon "button" at bounding box center [1398, 94] width 10 height 10
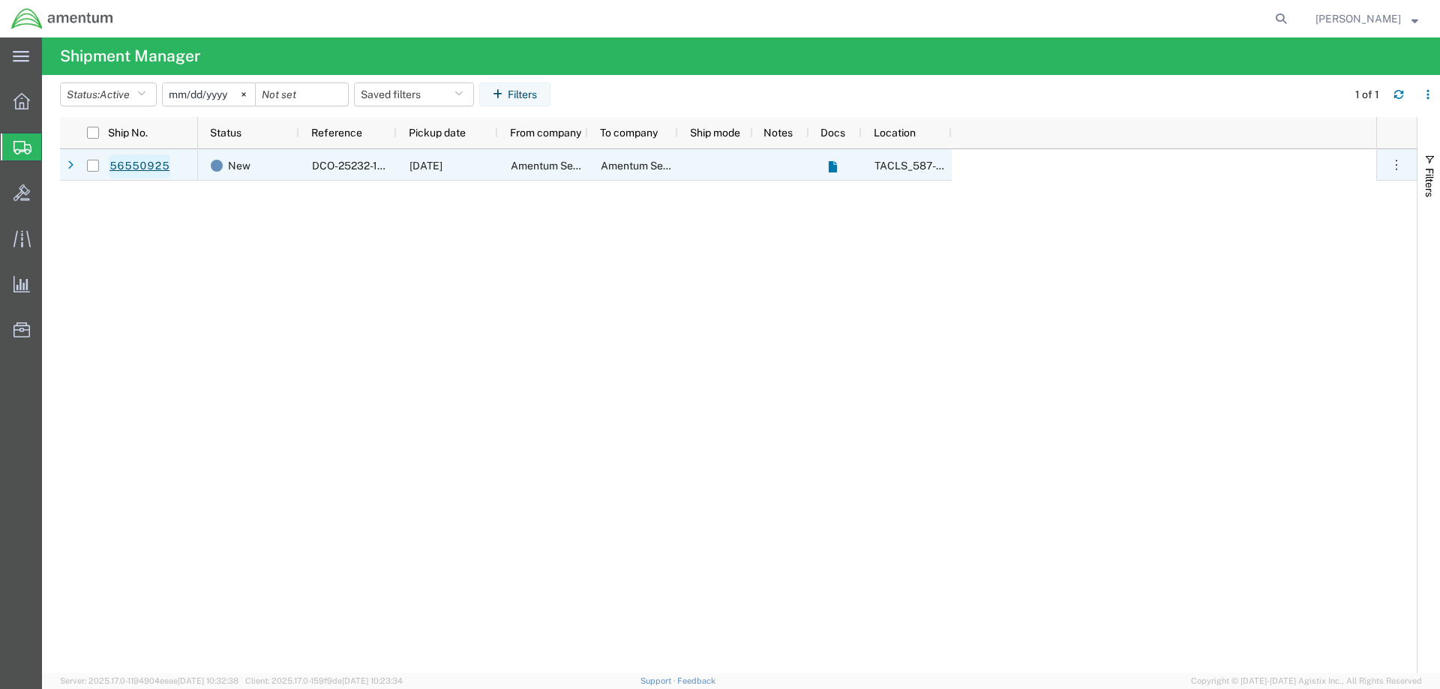
click at [133, 168] on link "56550925" at bounding box center [139, 166] width 61 height 24
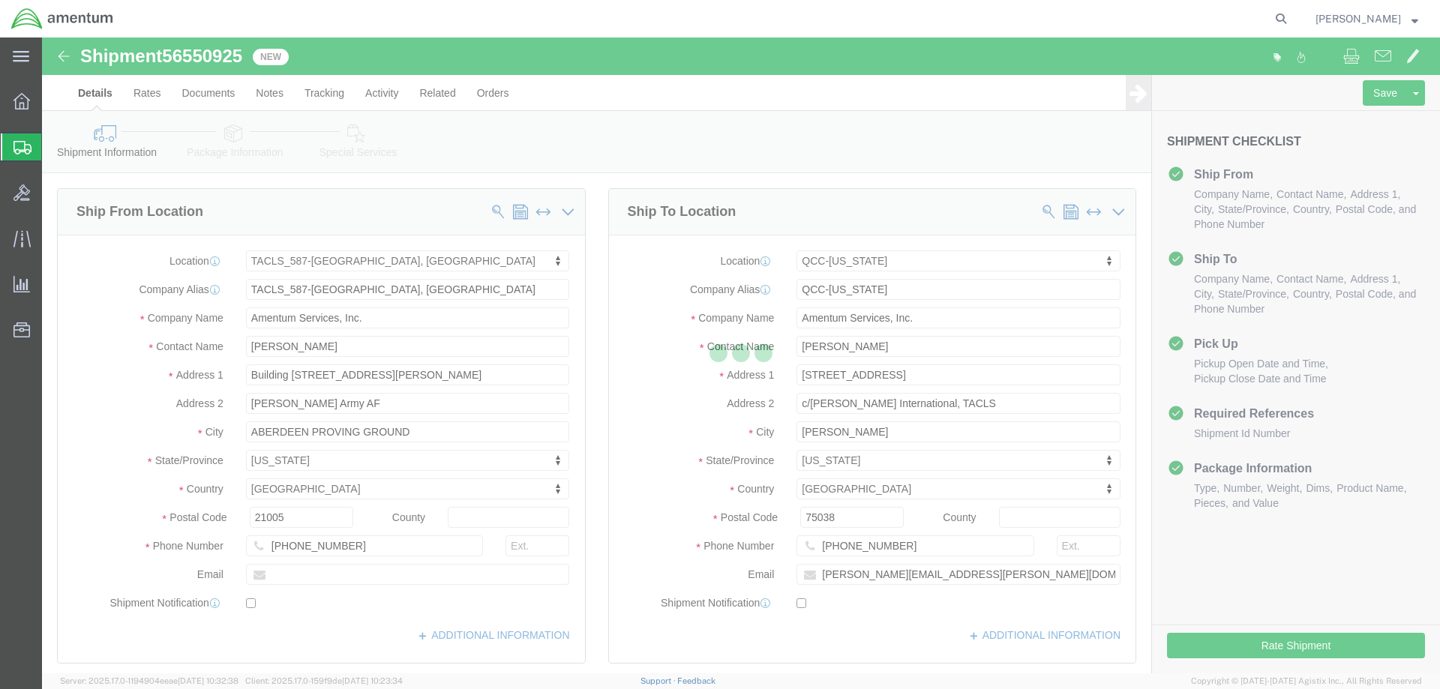
select select "42705"
select select "42668"
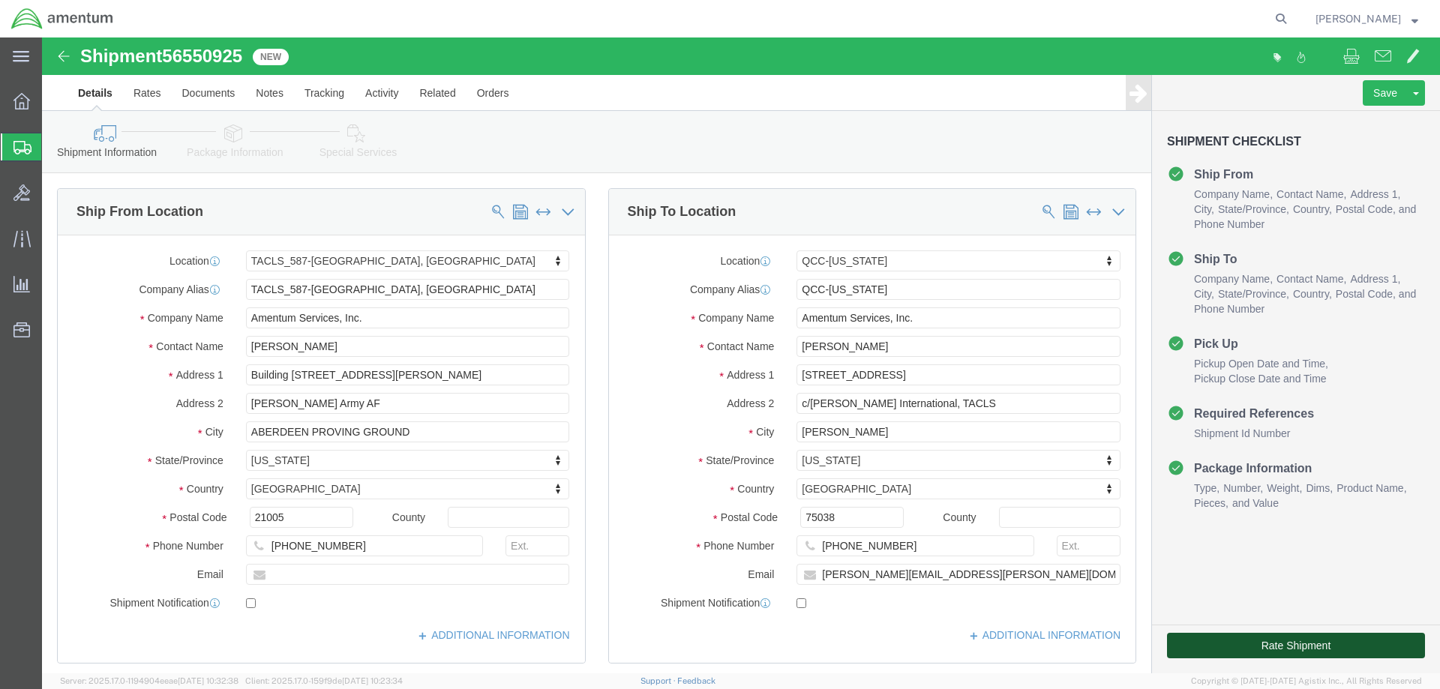
click button "Rate Shipment"
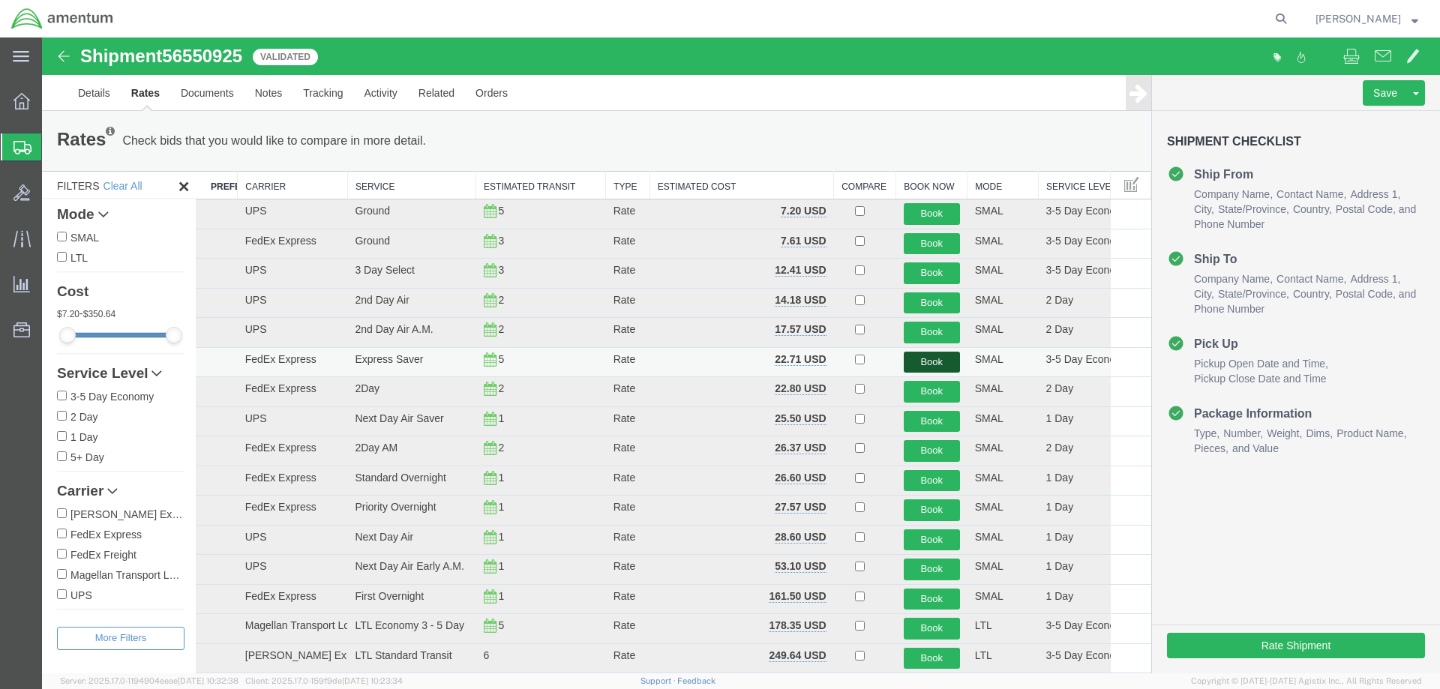
click at [916, 361] on button "Book" at bounding box center [932, 363] width 56 height 22
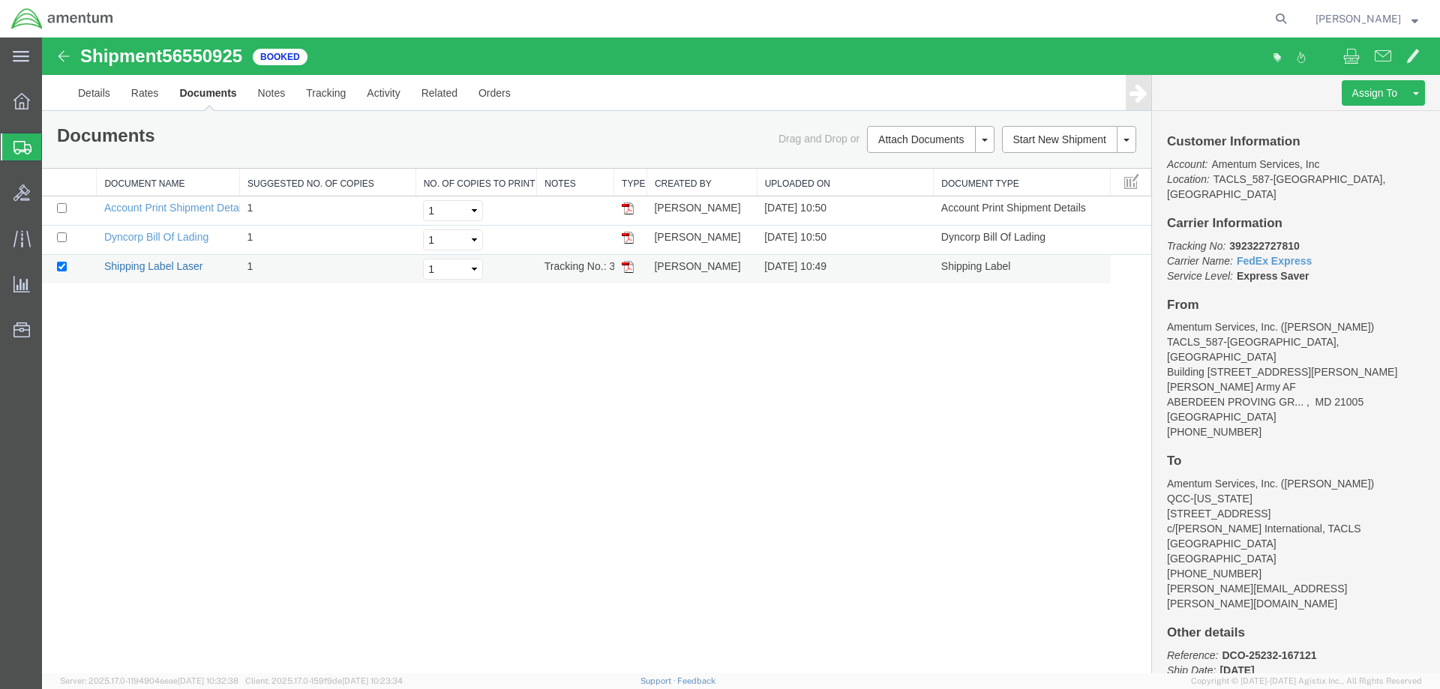
click at [181, 265] on link "Shipping Label Laser" at bounding box center [153, 266] width 99 height 12
click at [0, 0] on span "Shipment Manager" at bounding box center [0, 0] width 0 height 0
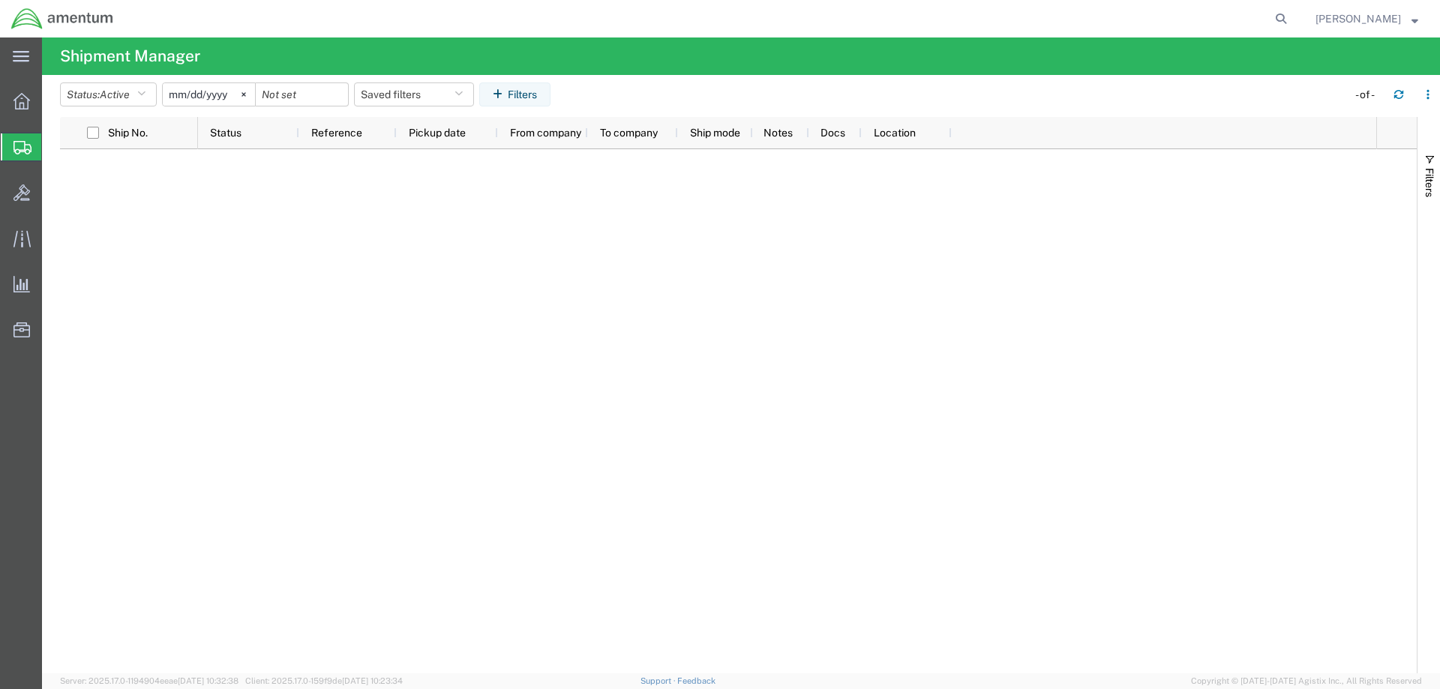
click at [0, 0] on span "Shipment Manager" at bounding box center [0, 0] width 0 height 0
click at [1392, 93] on button "button" at bounding box center [1398, 94] width 24 height 24
click at [1399, 96] on icon "button" at bounding box center [1398, 94] width 10 height 10
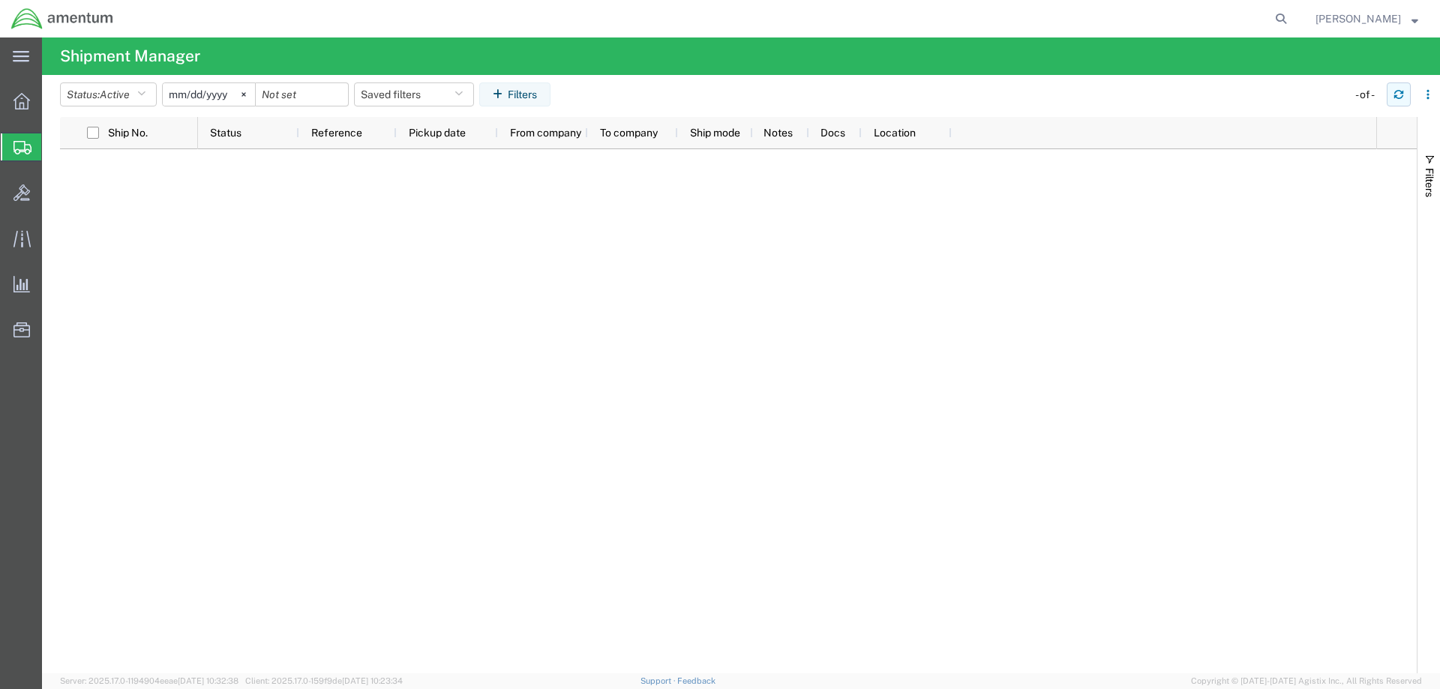
click at [1395, 96] on icon "button" at bounding box center [1398, 97] width 9 height 4
click at [1392, 91] on button "button" at bounding box center [1398, 94] width 24 height 24
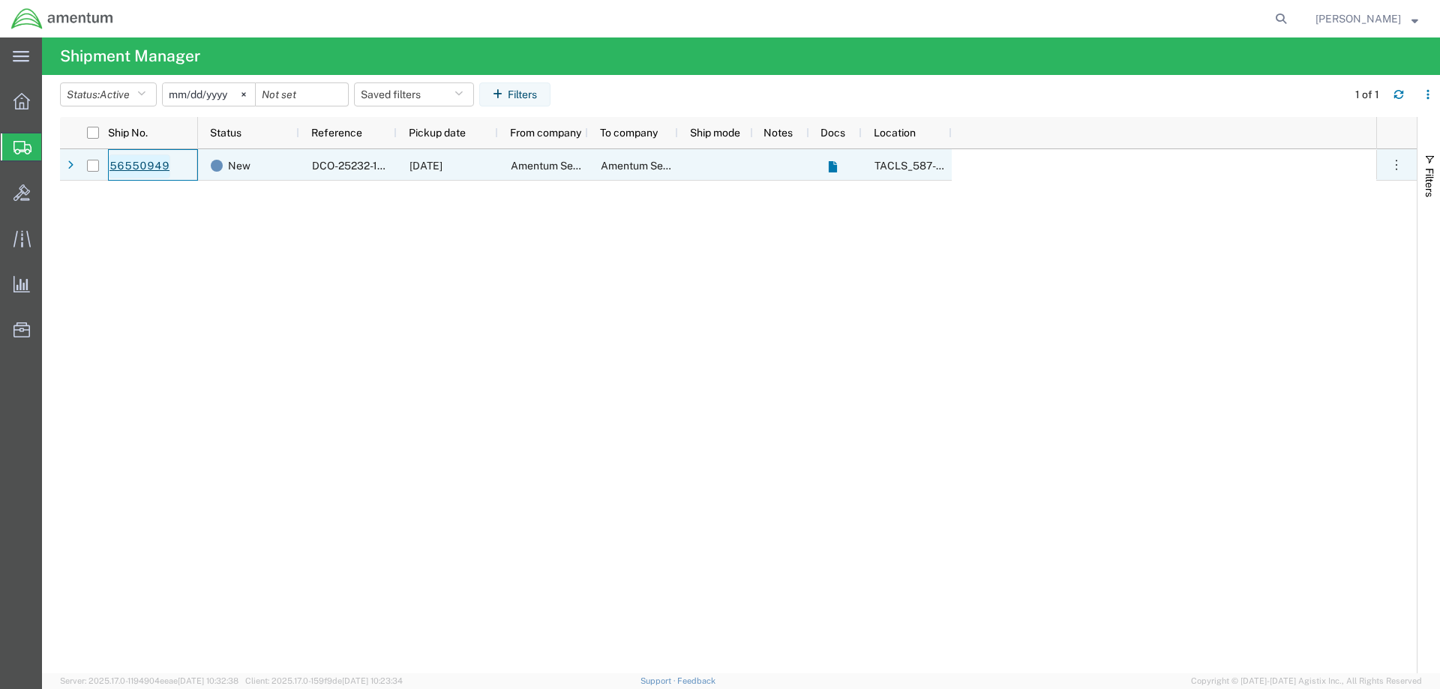
click at [166, 161] on link "56550949" at bounding box center [139, 166] width 61 height 24
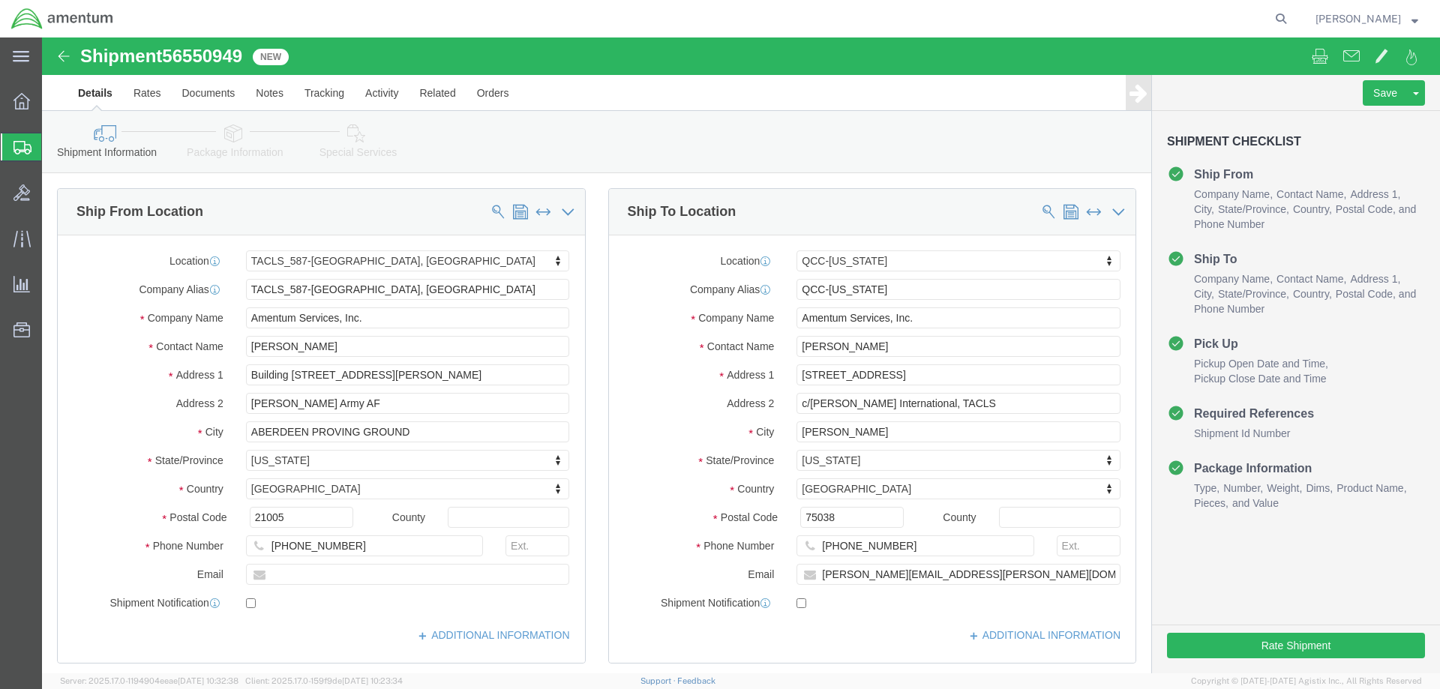
select select "42705"
select select "42668"
click button "Rate Shipment"
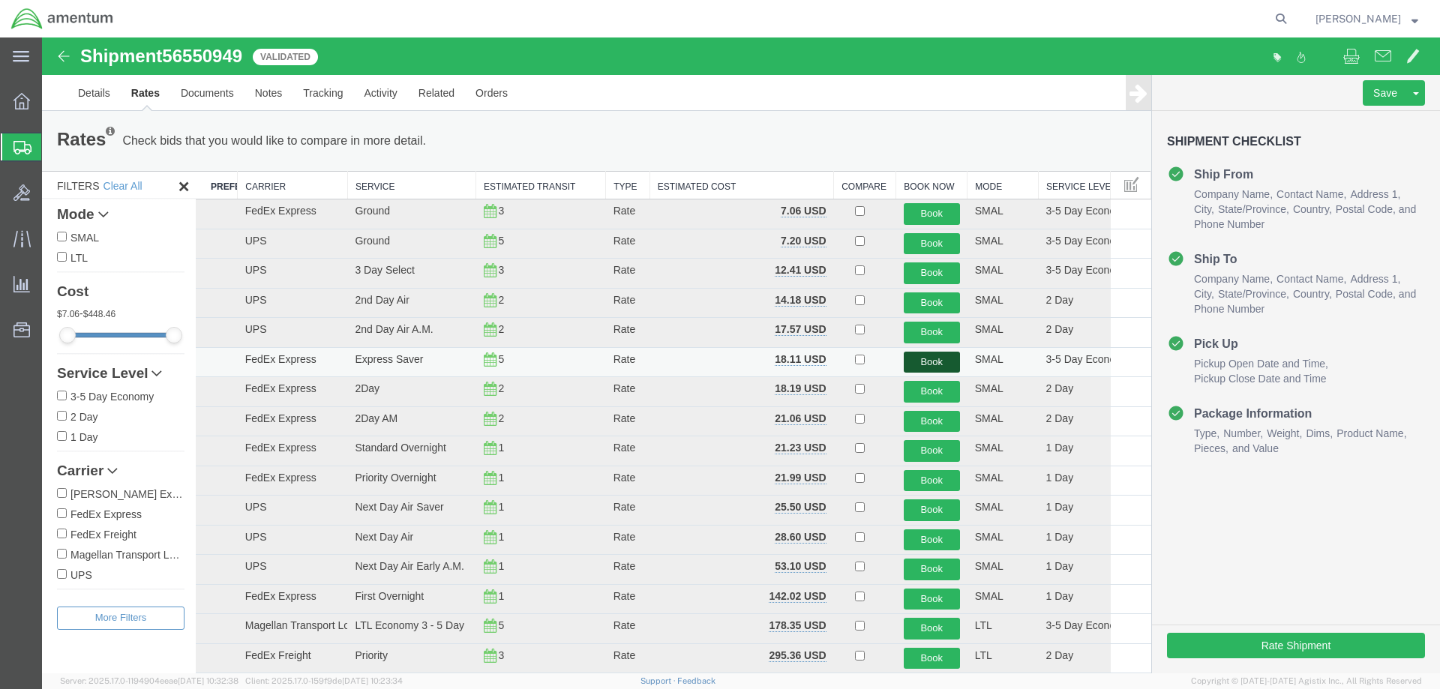
click at [910, 366] on button "Book" at bounding box center [932, 363] width 56 height 22
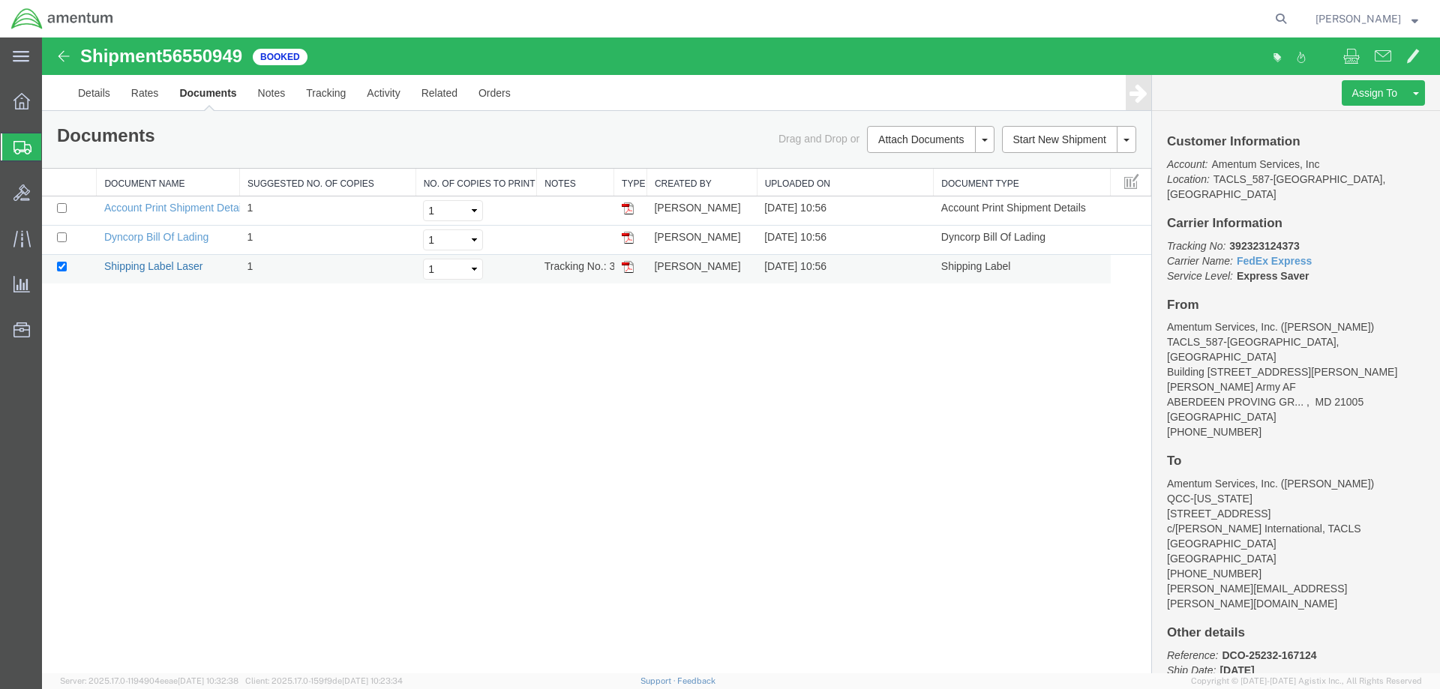
click at [148, 271] on link "Shipping Label Laser" at bounding box center [153, 266] width 99 height 12
click at [184, 270] on link "Shipping Label Laser" at bounding box center [153, 266] width 99 height 12
